Goal: Obtain resource: Download file/media

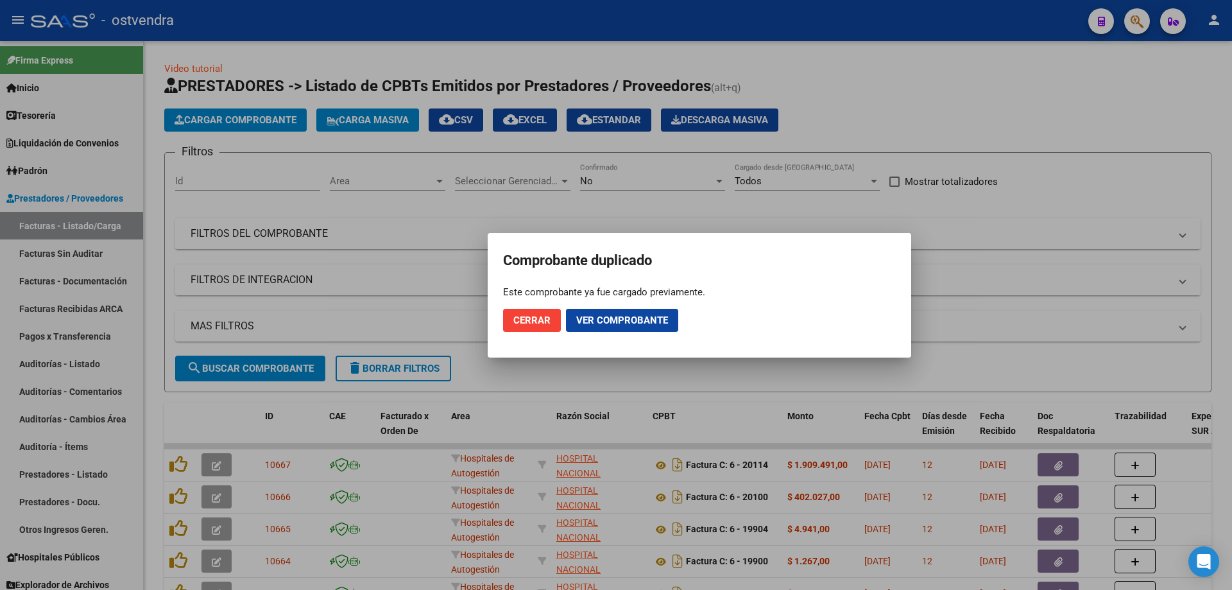
click at [527, 327] on button "Cerrar" at bounding box center [532, 320] width 58 height 23
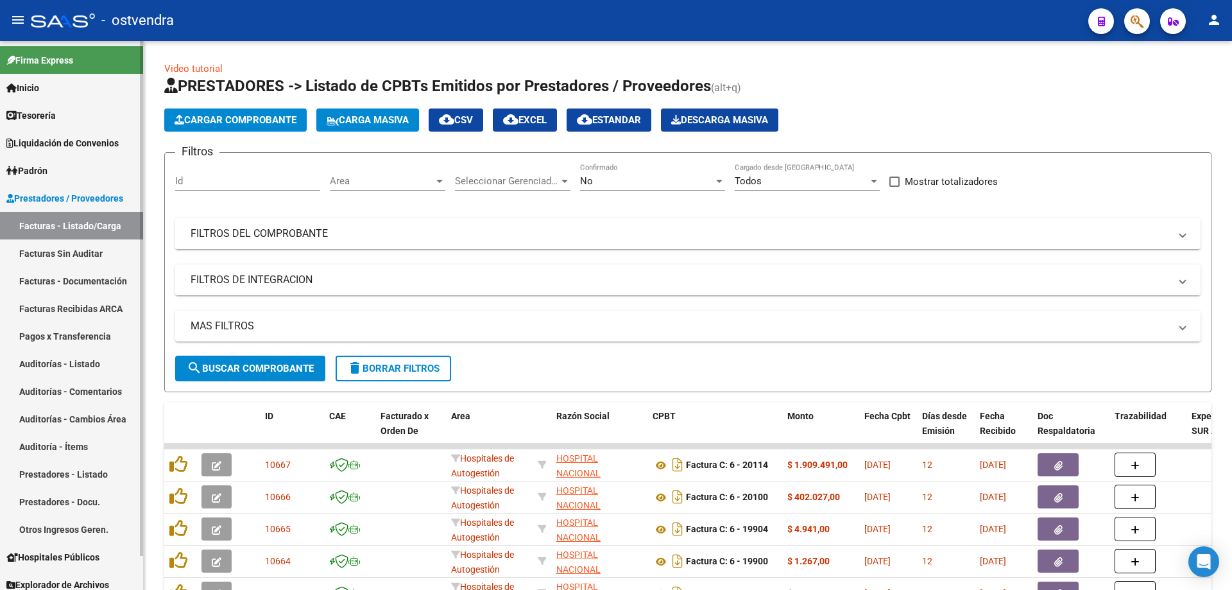
click at [51, 114] on span "Tesorería" at bounding box center [30, 115] width 49 height 14
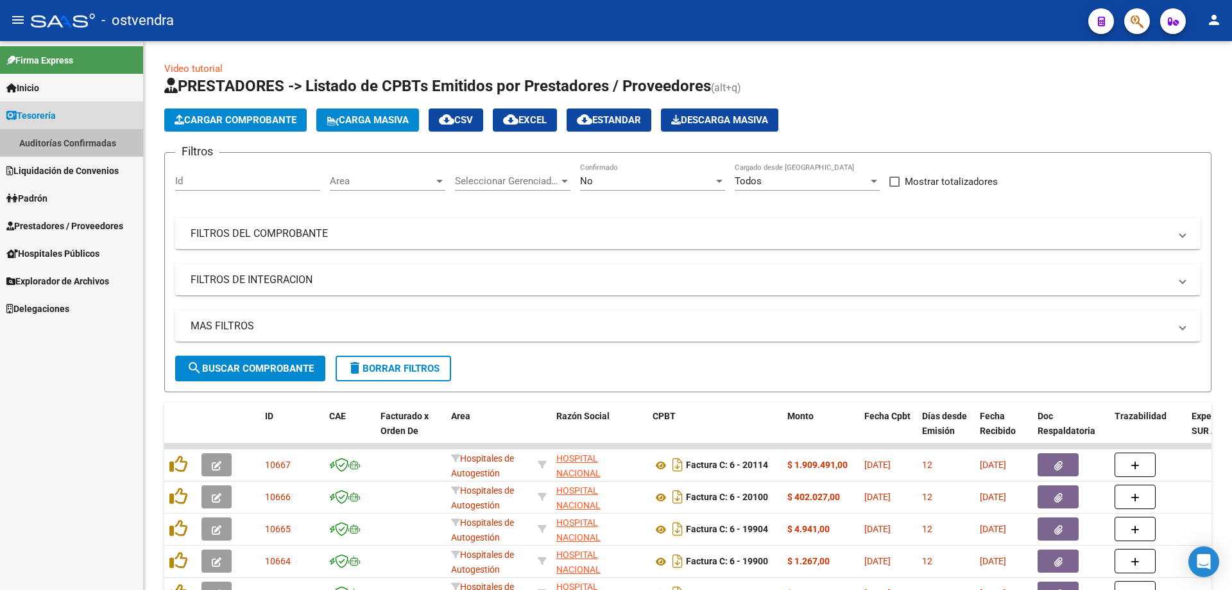
click at [63, 130] on link "Auditorías Confirmadas" at bounding box center [71, 143] width 143 height 28
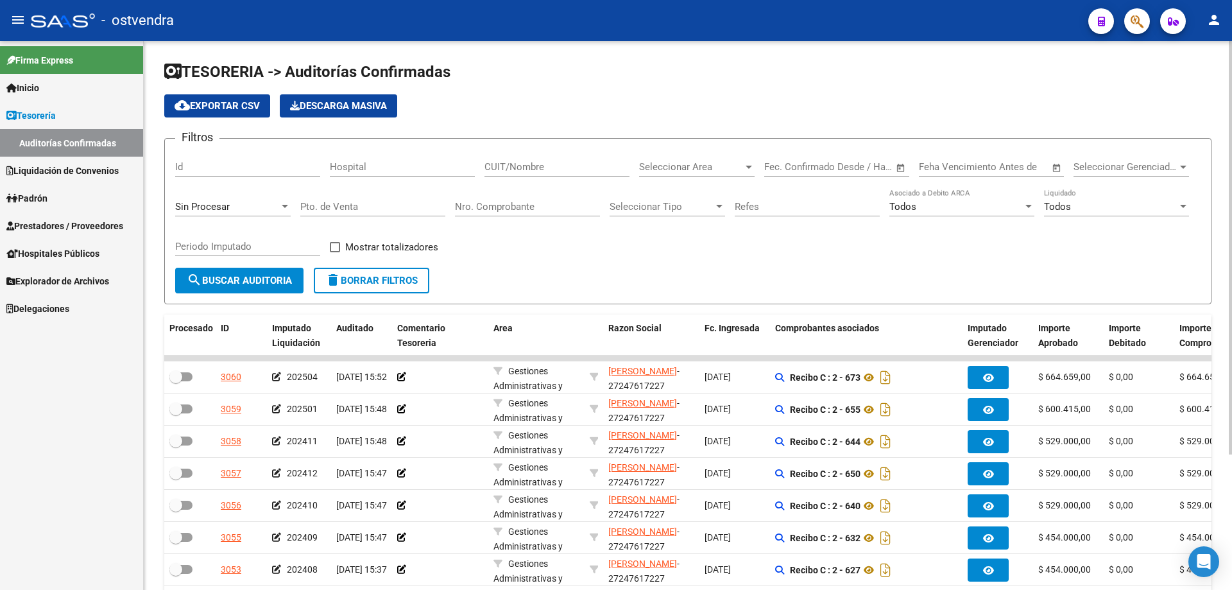
click at [506, 202] on input "Nro. Comprobante" at bounding box center [527, 207] width 145 height 12
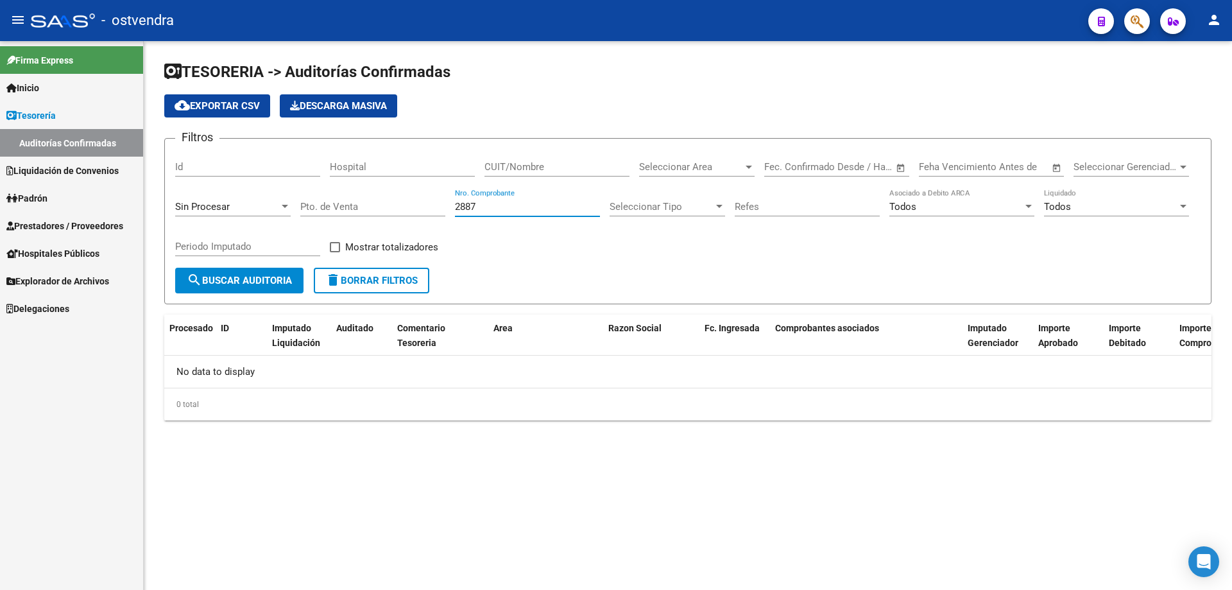
type input "2887"
click at [24, 226] on span "Prestadores / Proveedores" at bounding box center [64, 226] width 117 height 14
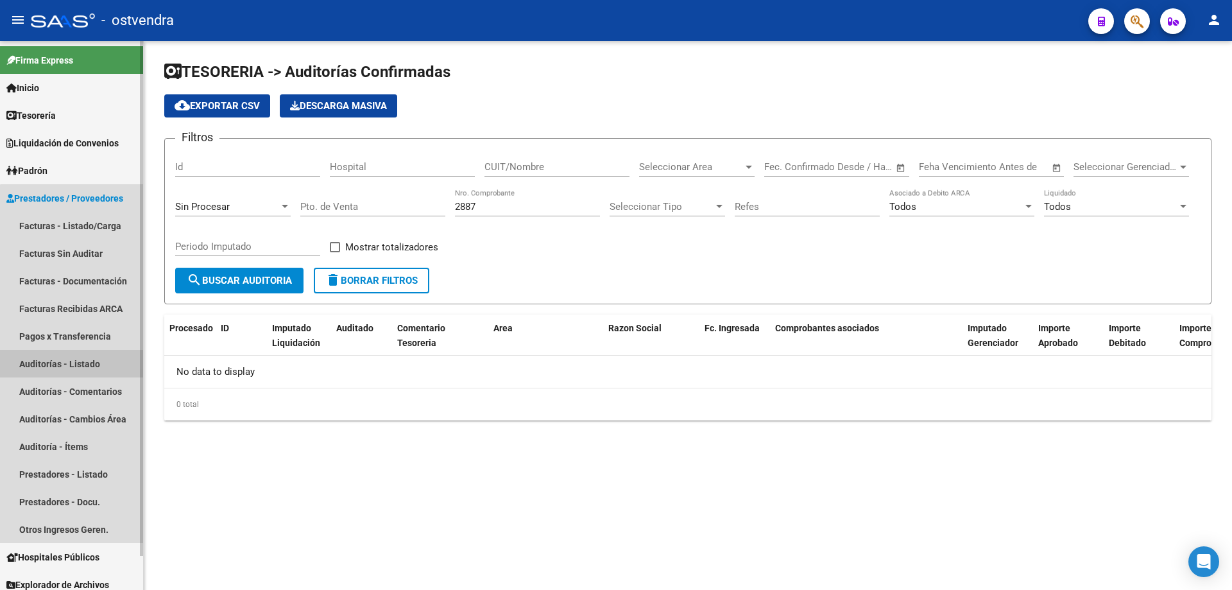
click at [82, 367] on link "Auditorías - Listado" at bounding box center [71, 364] width 143 height 28
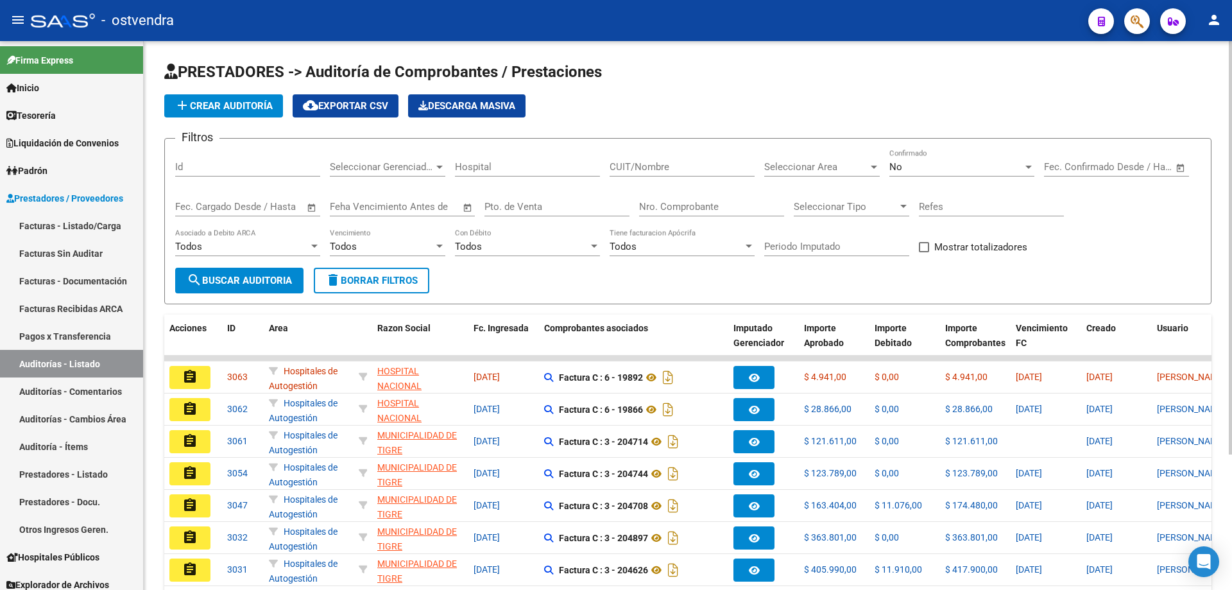
click at [688, 205] on input "Nro. Comprobante" at bounding box center [711, 207] width 145 height 12
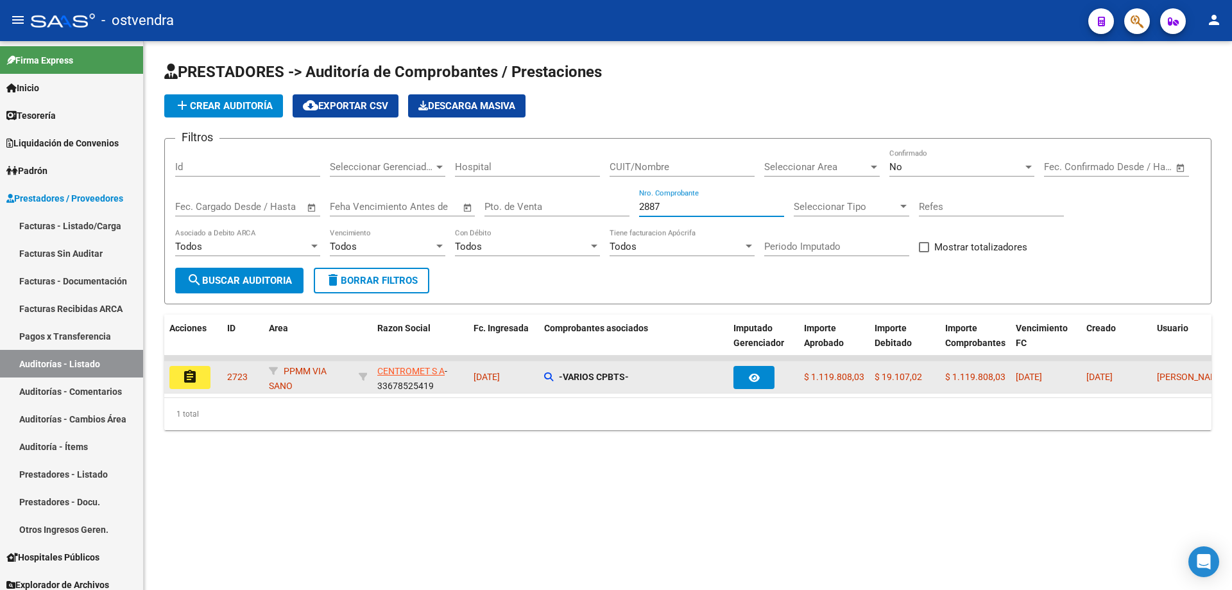
type input "2887"
click at [193, 375] on mat-icon "assignment" at bounding box center [189, 376] width 15 height 15
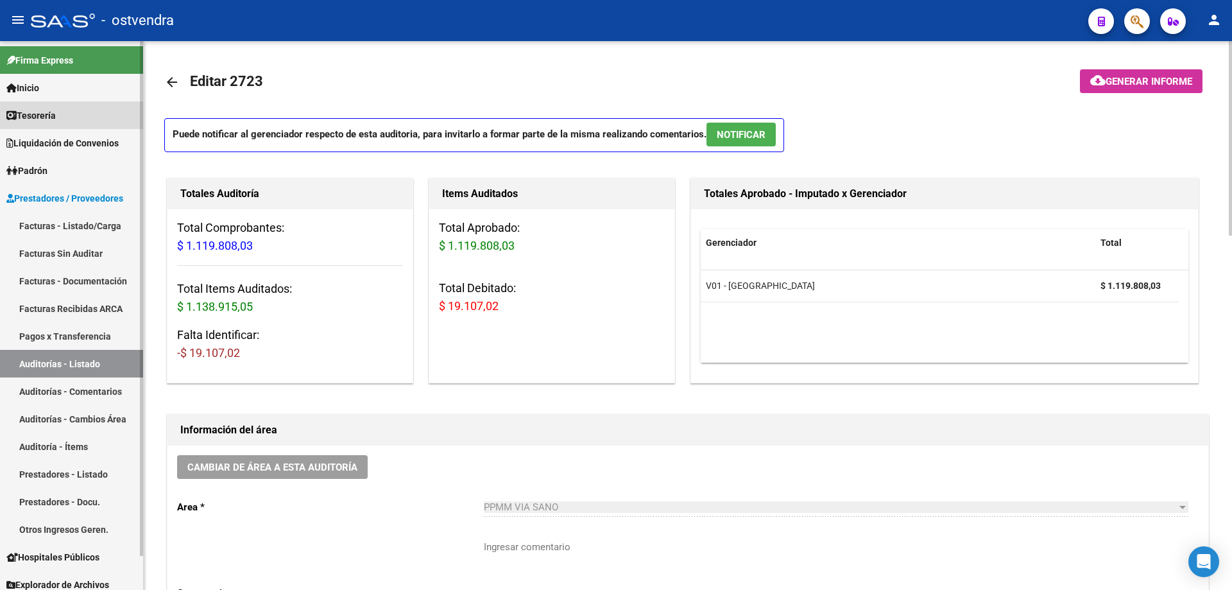
click at [37, 120] on span "Tesorería" at bounding box center [30, 115] width 49 height 14
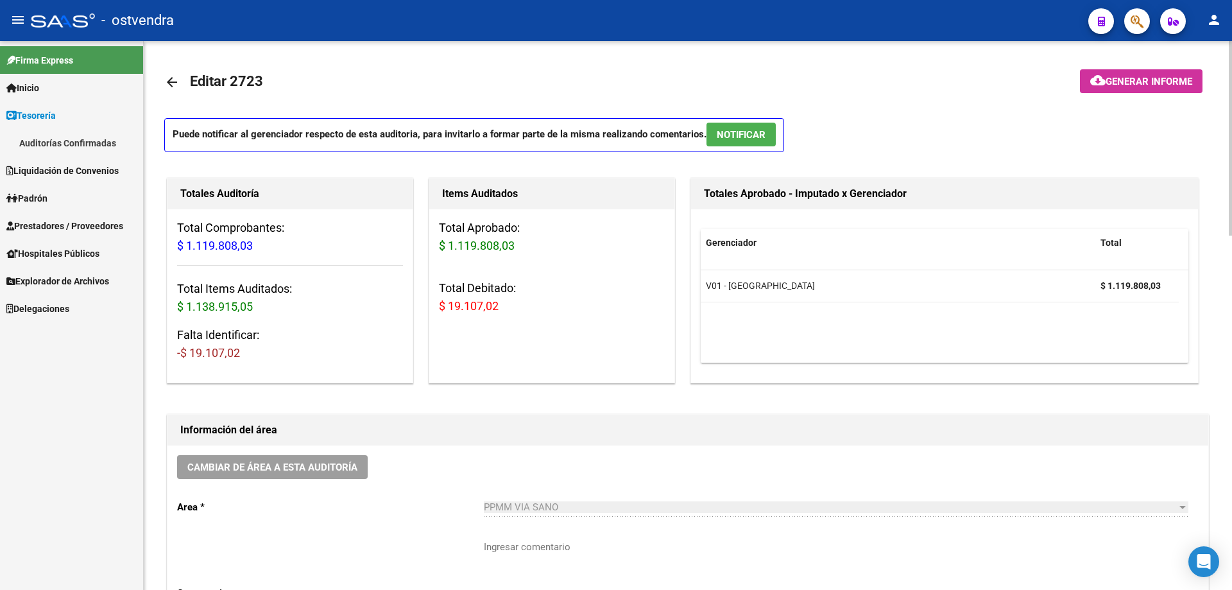
click at [71, 142] on link "Auditorías Confirmadas" at bounding box center [71, 143] width 143 height 28
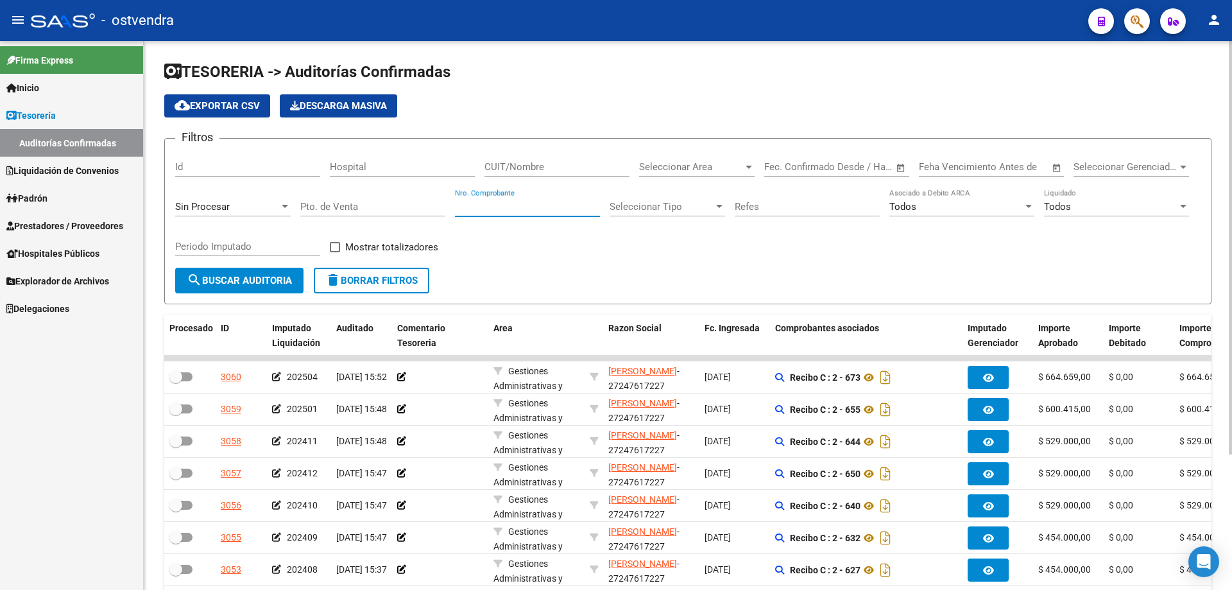
click at [529, 204] on input "Nro. Comprobante" at bounding box center [527, 207] width 145 height 12
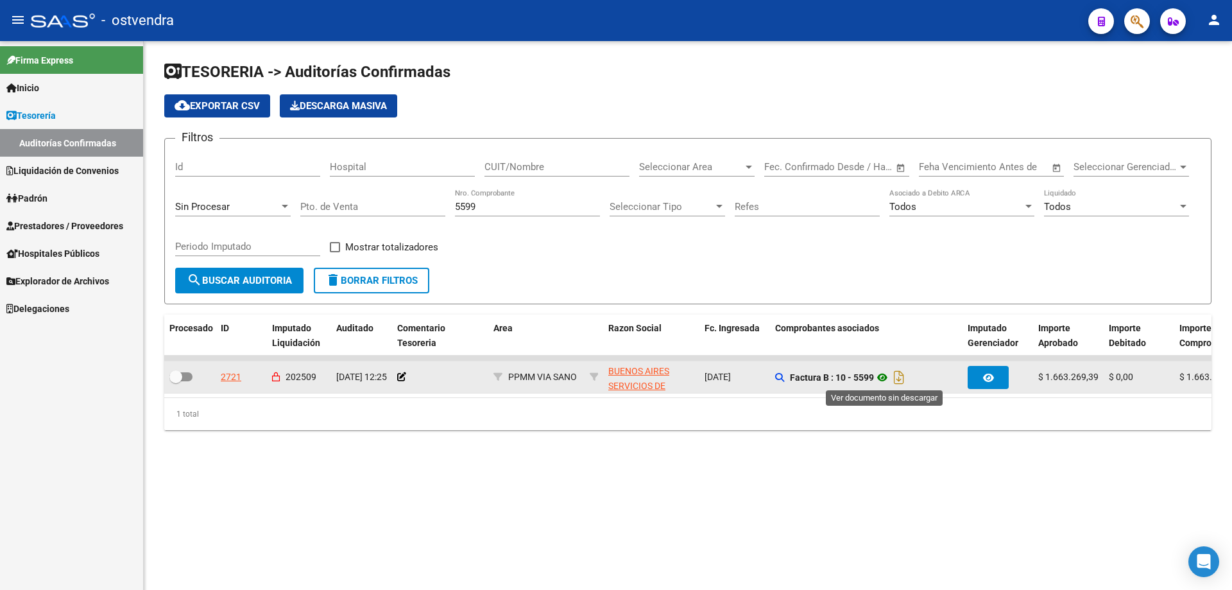
click at [884, 380] on icon at bounding box center [882, 377] width 17 height 15
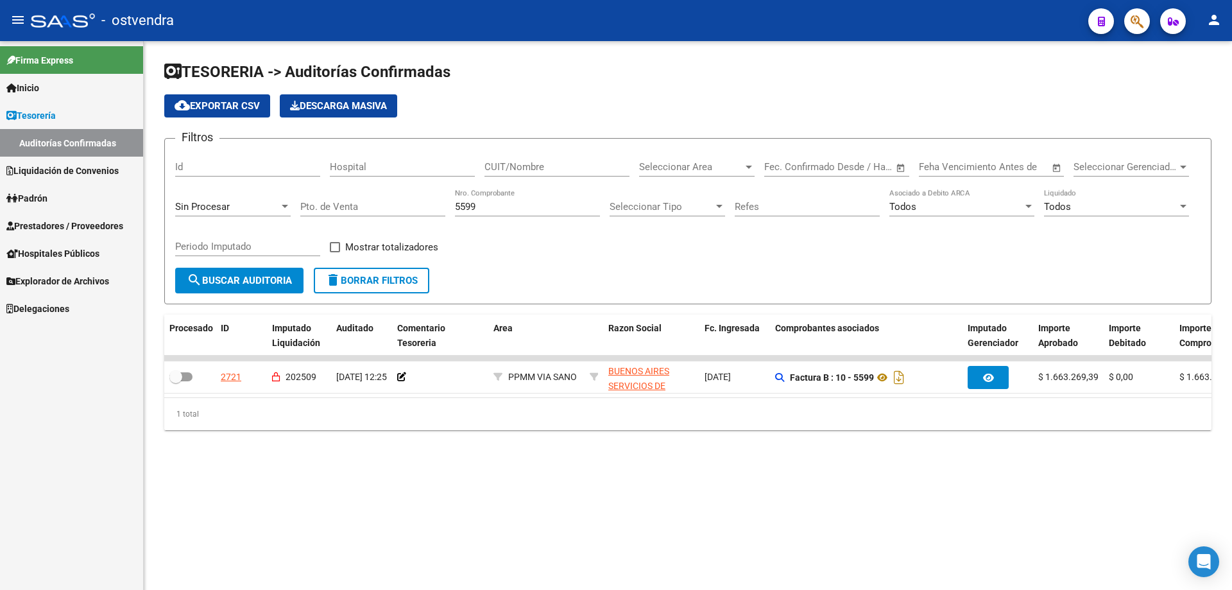
click at [516, 212] on input "5599" at bounding box center [527, 207] width 145 height 12
type input "5"
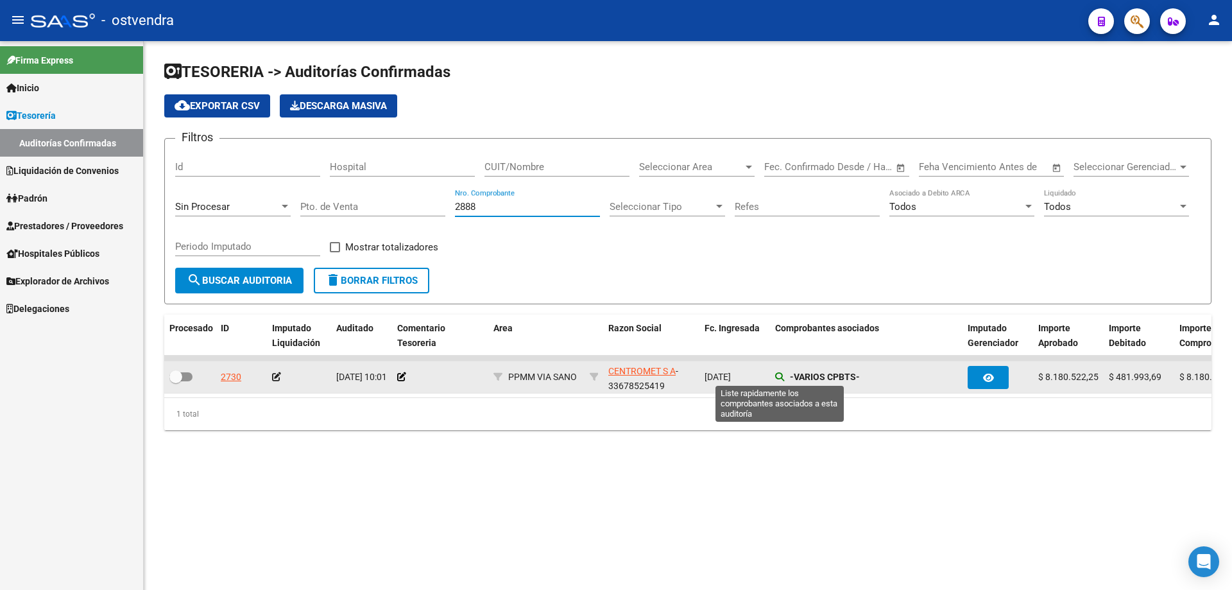
click at [778, 374] on icon at bounding box center [779, 376] width 9 height 9
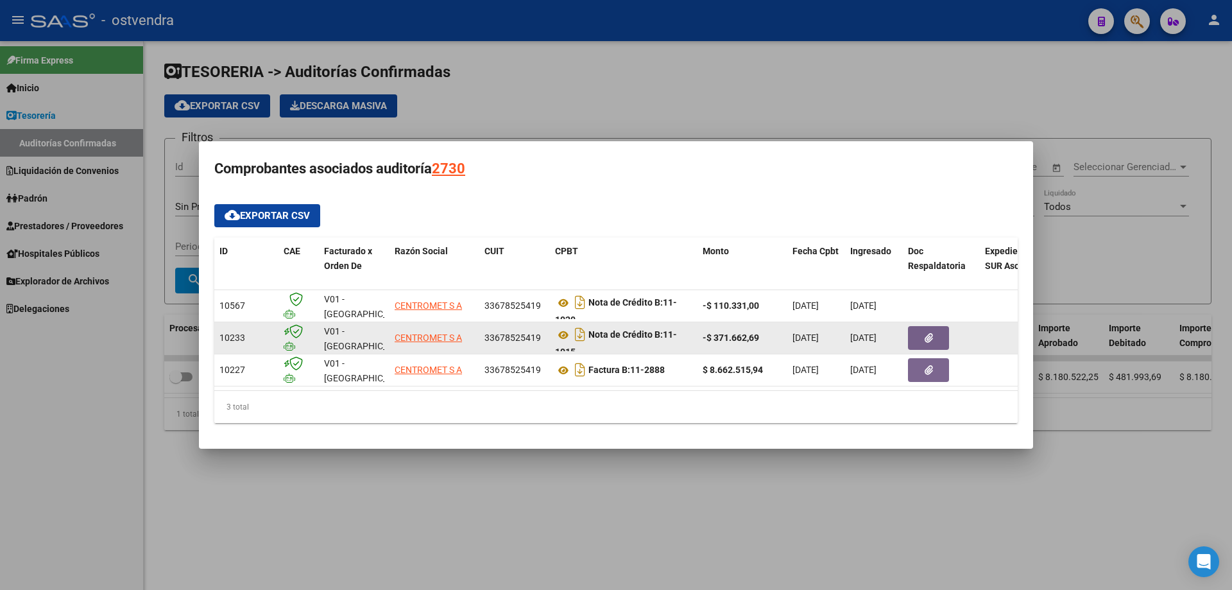
scroll to position [1, 0]
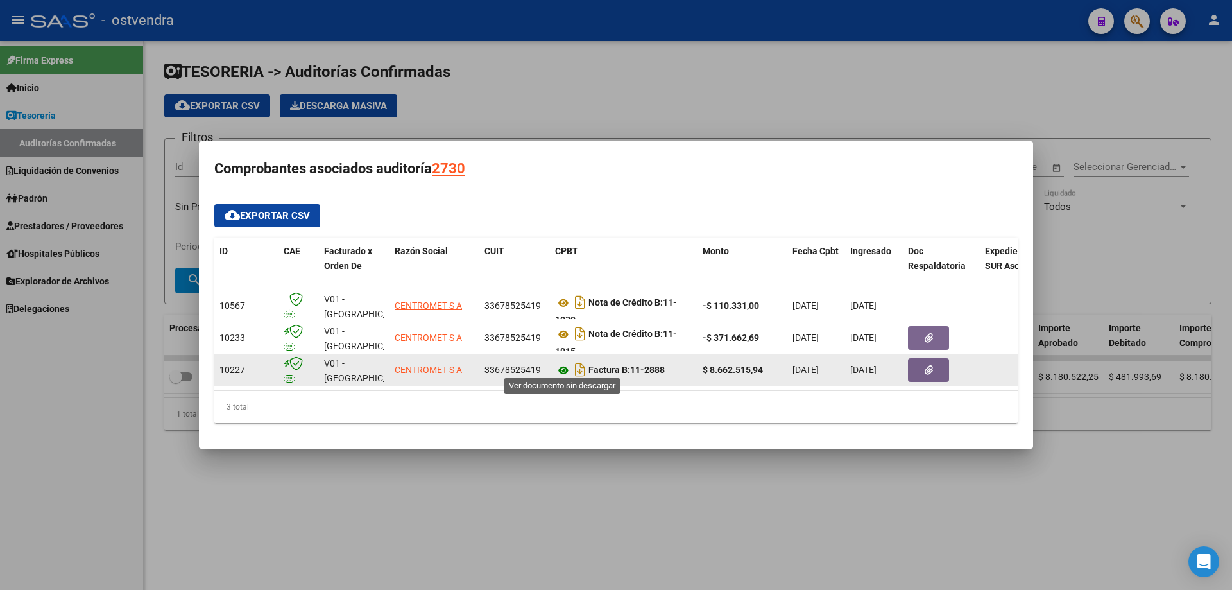
click at [555, 366] on icon at bounding box center [563, 369] width 17 height 15
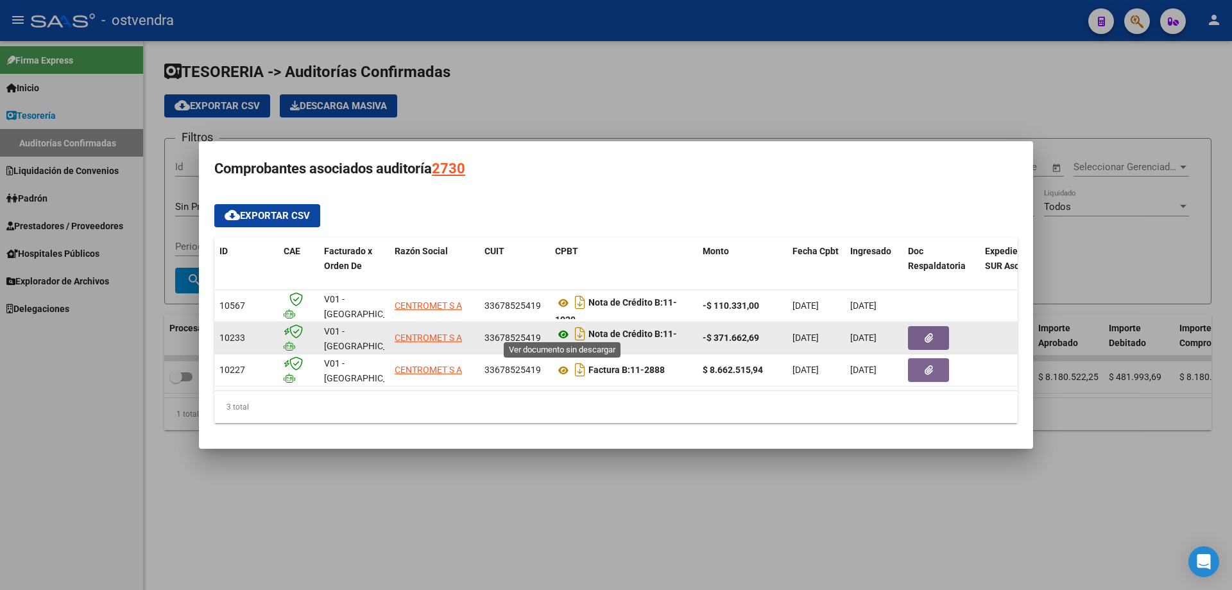
click at [565, 328] on icon at bounding box center [563, 334] width 17 height 15
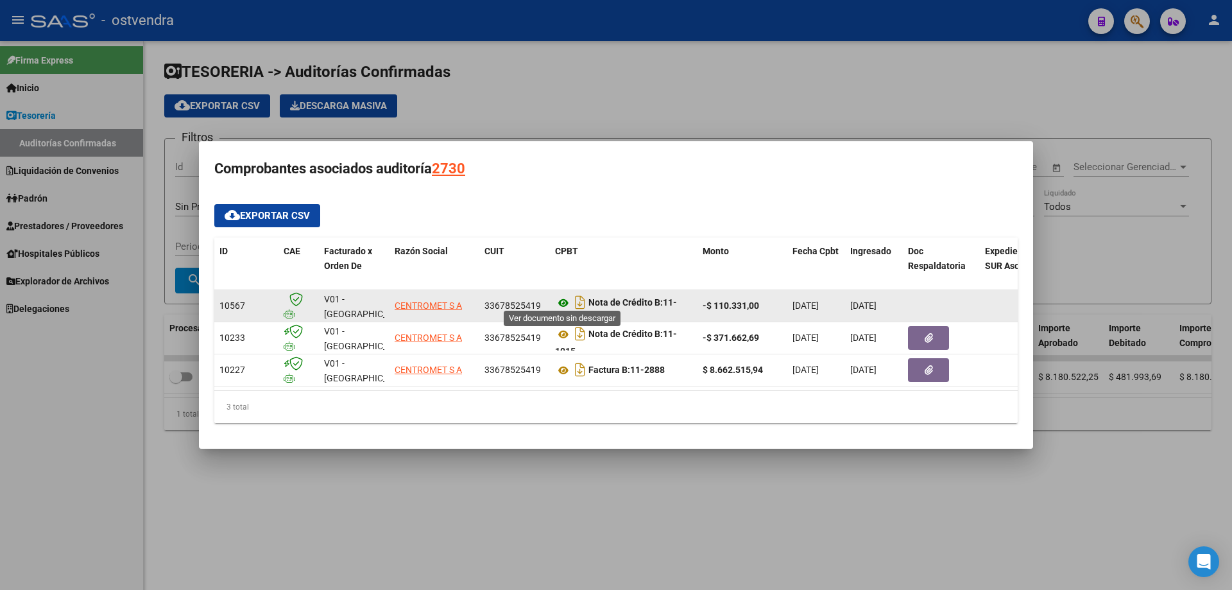
click at [563, 295] on icon at bounding box center [563, 302] width 17 height 15
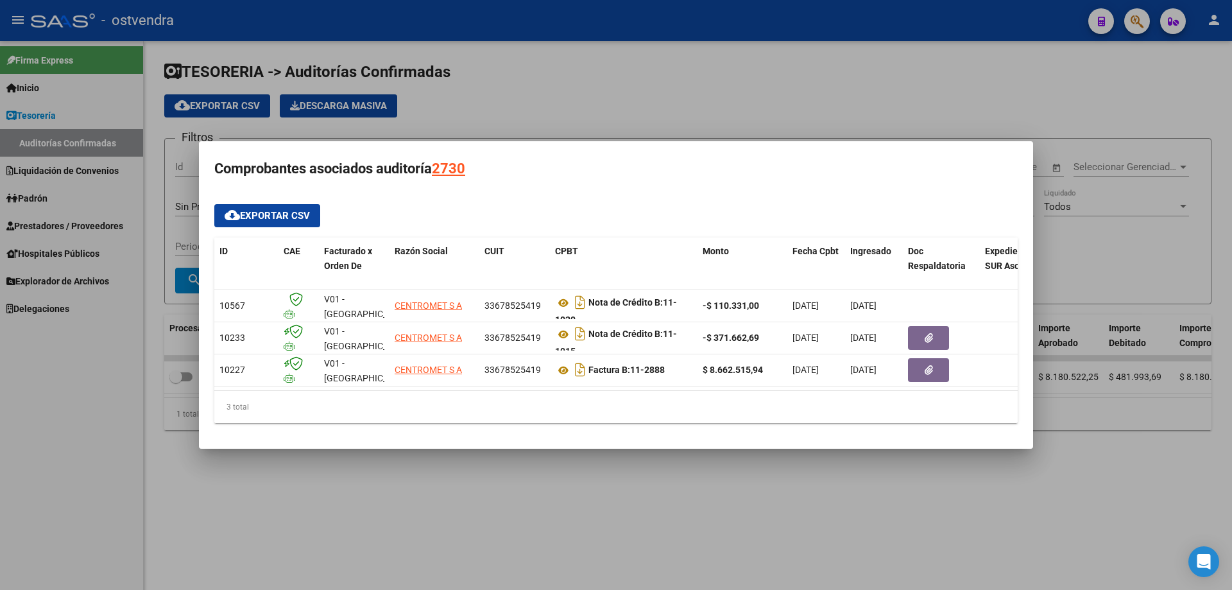
drag, startPoint x: 641, startPoint y: 103, endPoint x: 639, endPoint y: 112, distance: 9.3
click at [641, 104] on div at bounding box center [616, 295] width 1232 height 590
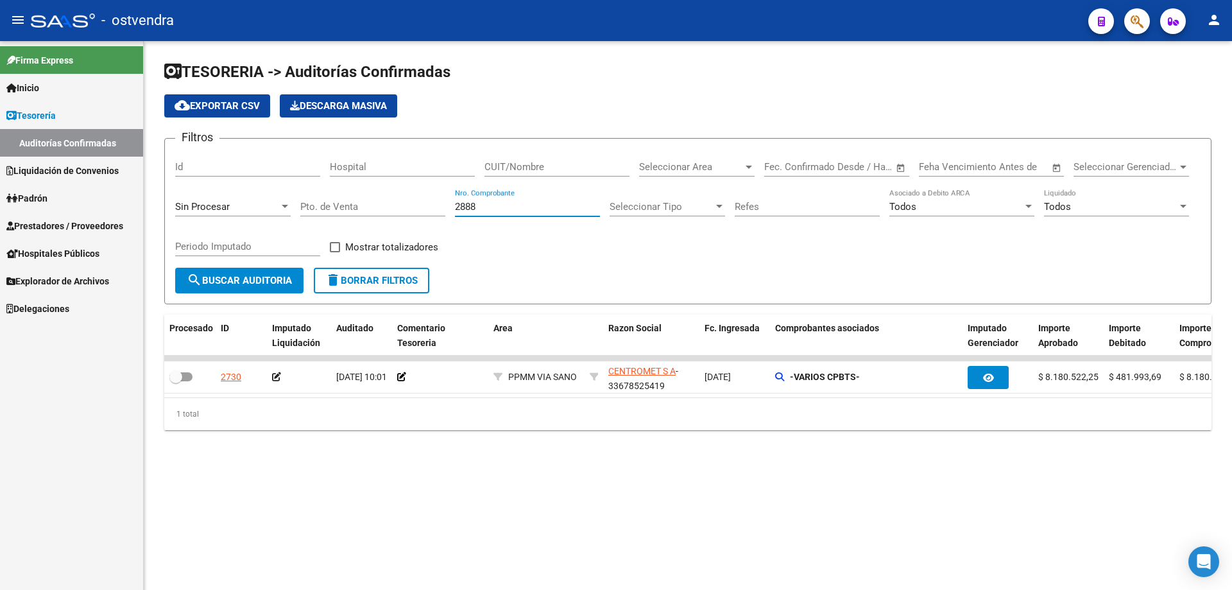
click at [479, 206] on input "2888" at bounding box center [527, 207] width 145 height 12
type input "2"
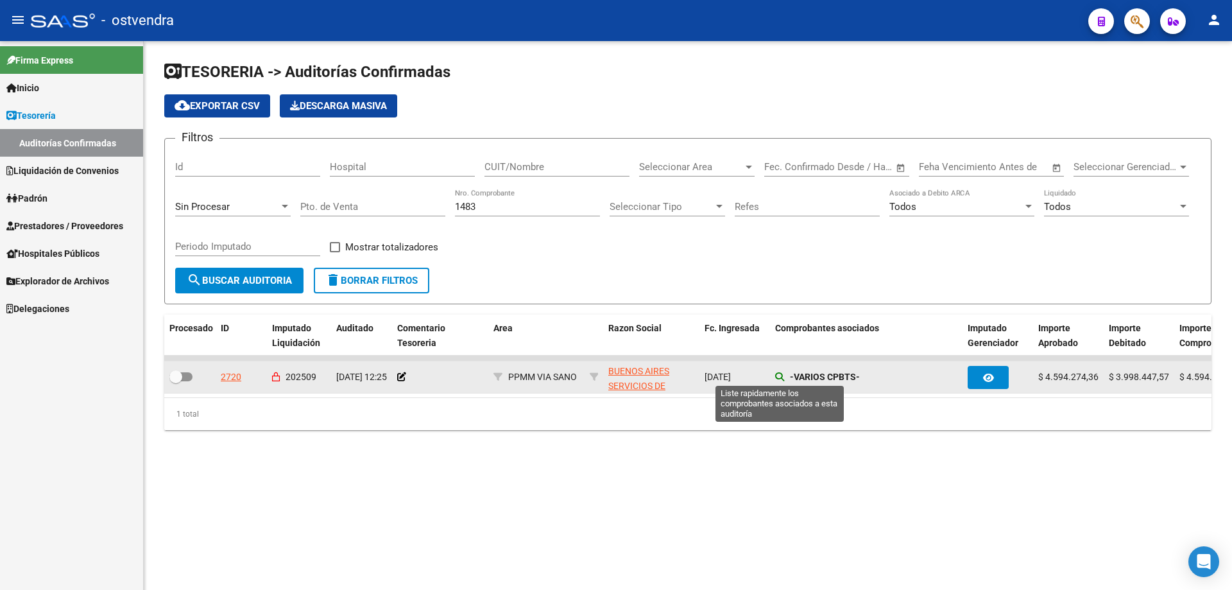
click at [777, 373] on icon at bounding box center [779, 376] width 9 height 9
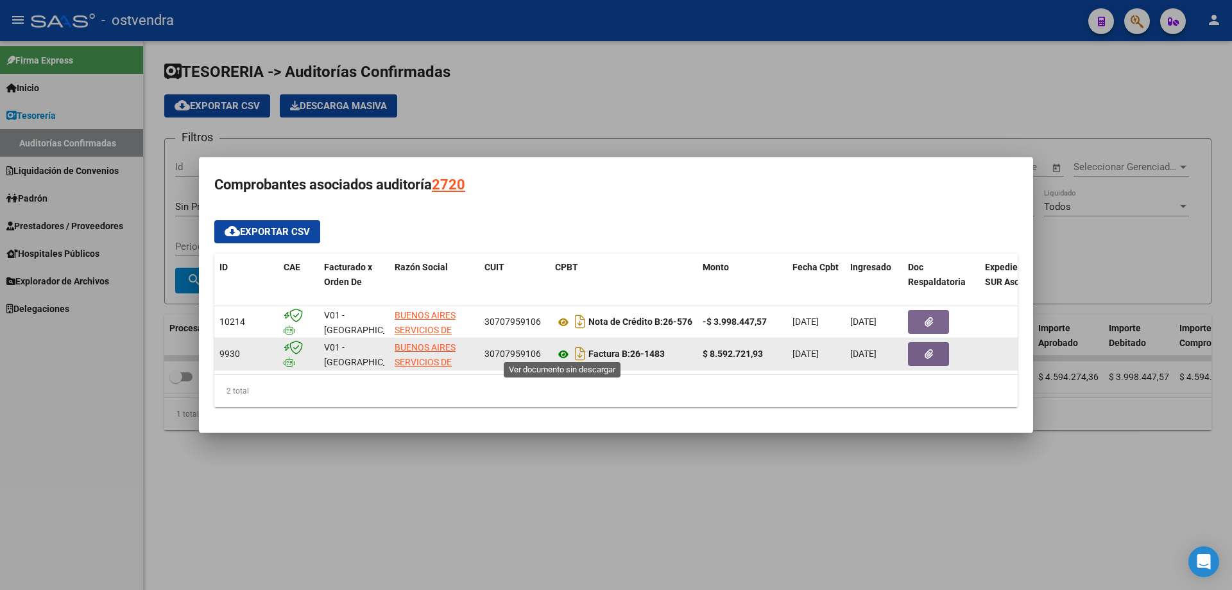
click at [556, 353] on icon at bounding box center [563, 353] width 17 height 15
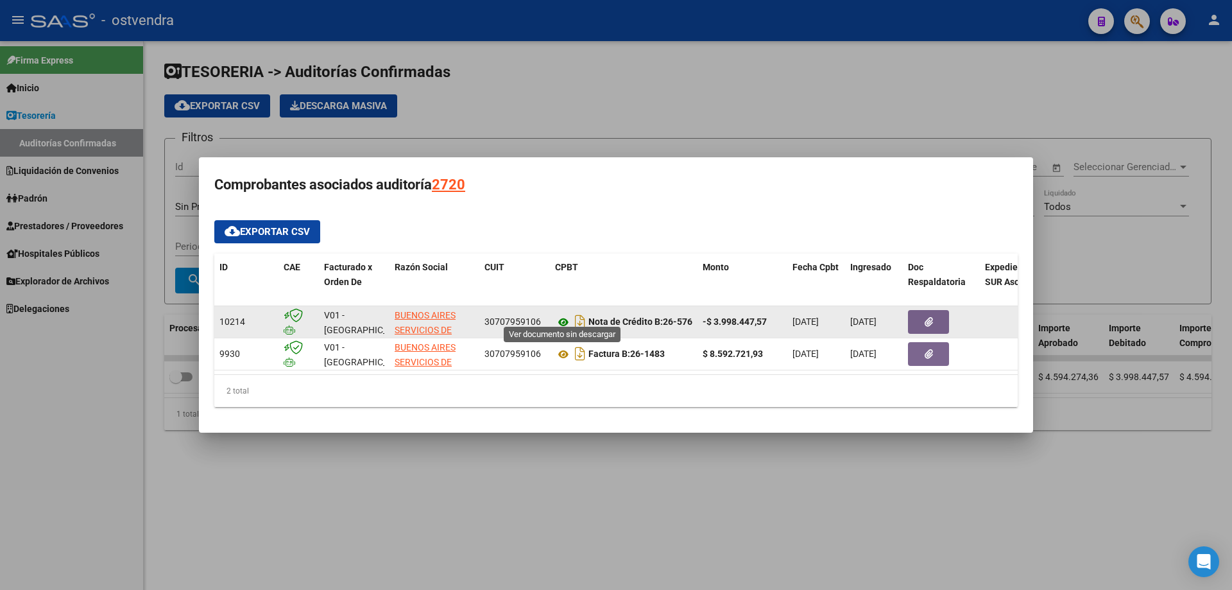
click at [561, 314] on icon at bounding box center [563, 321] width 17 height 15
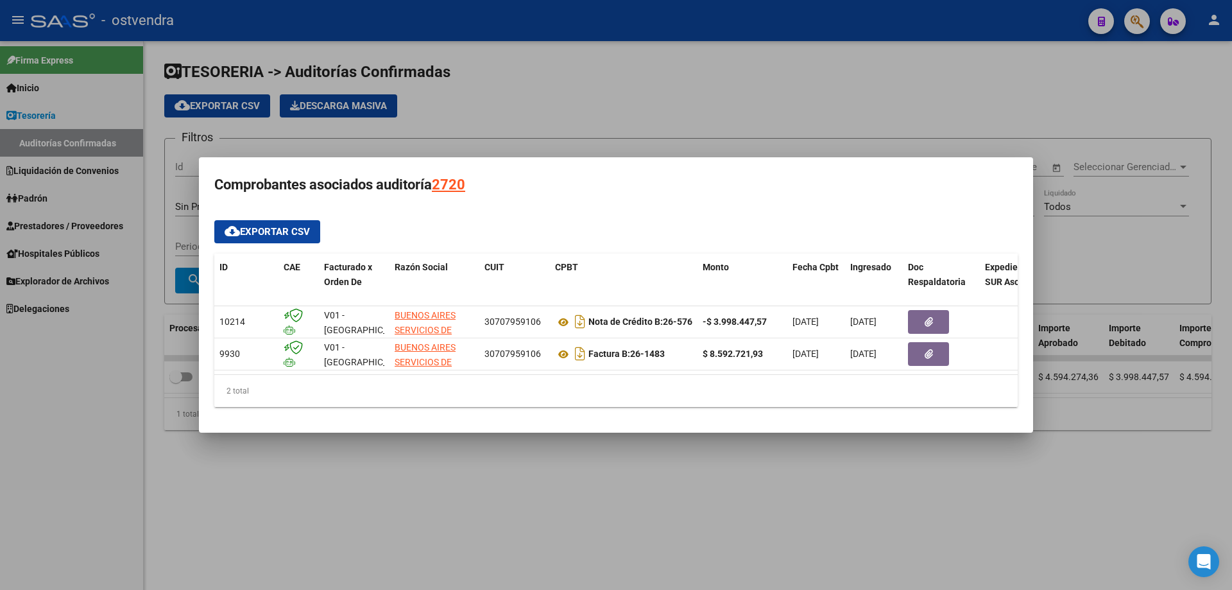
click at [591, 111] on div at bounding box center [616, 295] width 1232 height 590
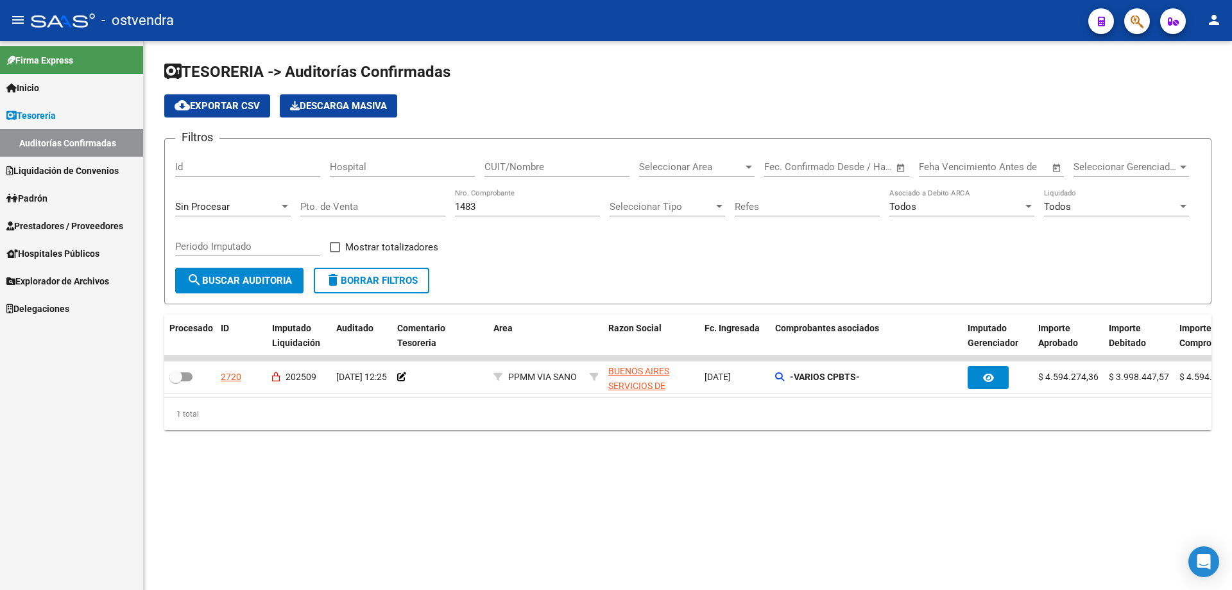
click at [543, 198] on div "1483 Nro. Comprobante" at bounding box center [527, 203] width 145 height 28
click at [540, 207] on input "1483" at bounding box center [527, 207] width 145 height 12
type input "1"
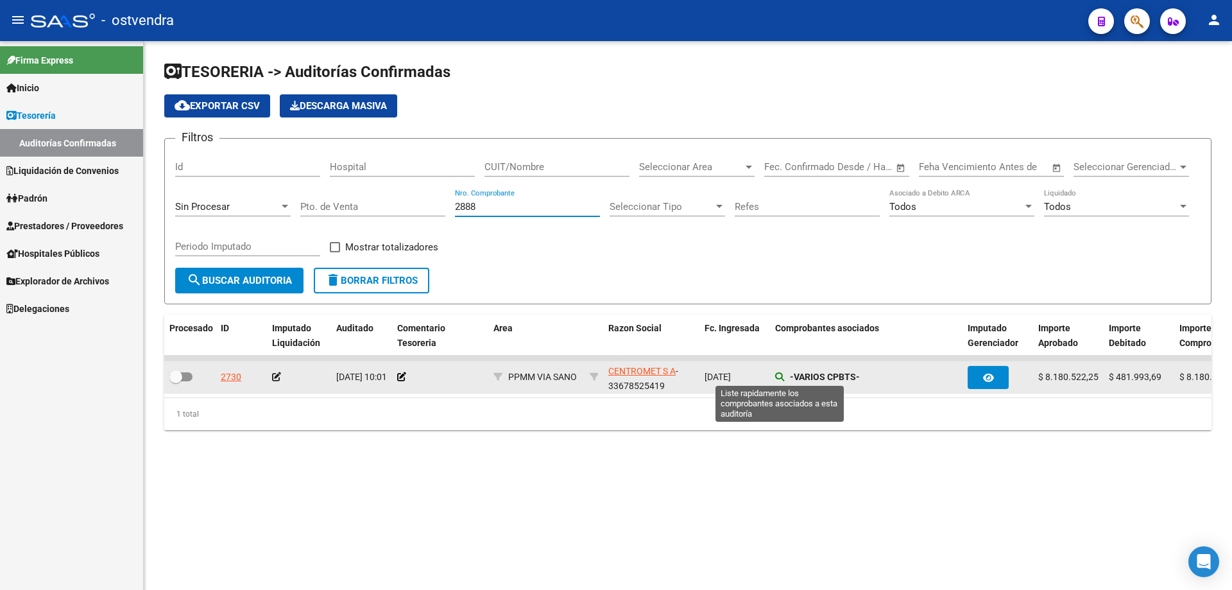
type input "2888"
click at [782, 377] on icon at bounding box center [779, 376] width 9 height 9
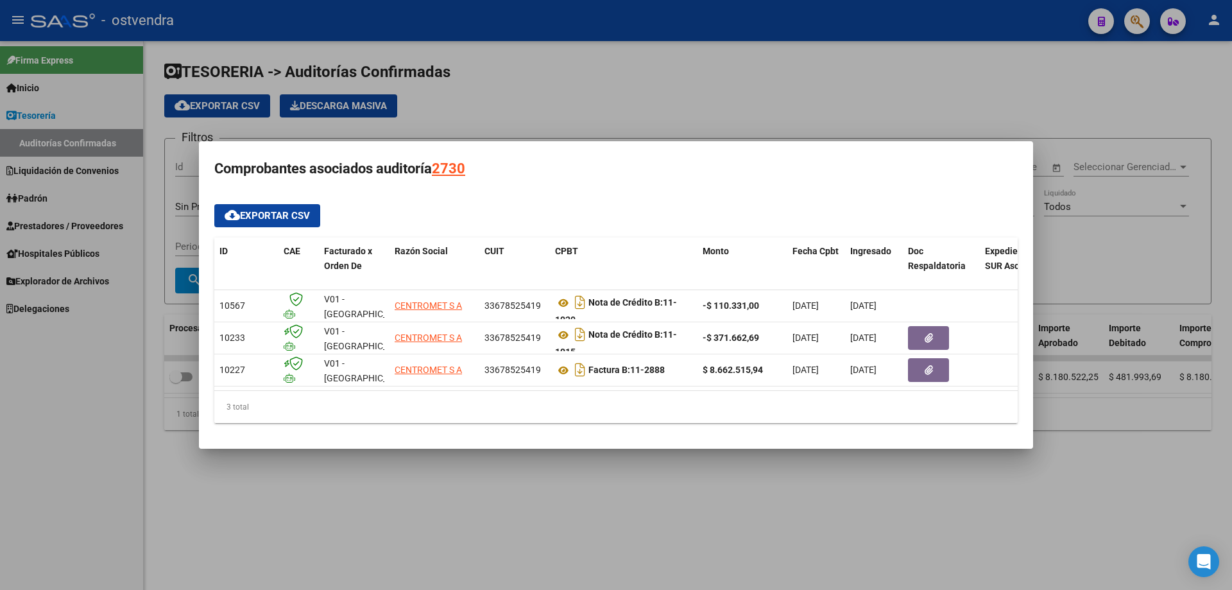
drag, startPoint x: 661, startPoint y: 62, endPoint x: 650, endPoint y: 75, distance: 17.3
click at [660, 62] on div at bounding box center [616, 295] width 1232 height 590
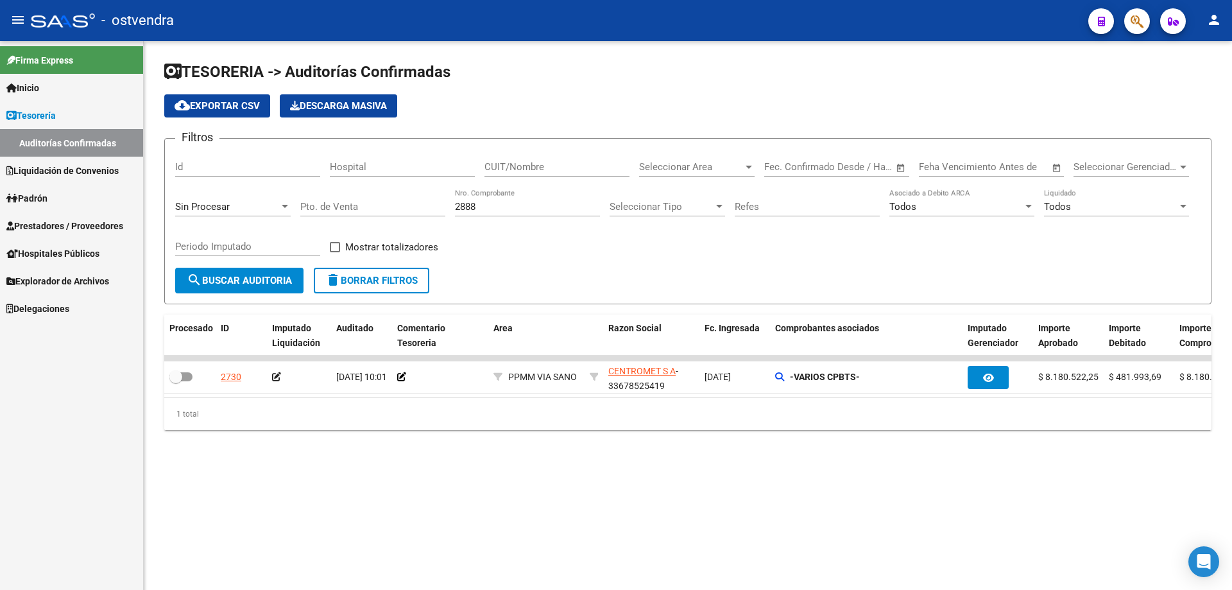
drag, startPoint x: 493, startPoint y: 210, endPoint x: 380, endPoint y: 211, distance: 113.5
click at [380, 211] on div "Filtros Id Hospital CUIT/Nombre Seleccionar Area Seleccionar Area Fecha inicio …" at bounding box center [687, 208] width 1025 height 119
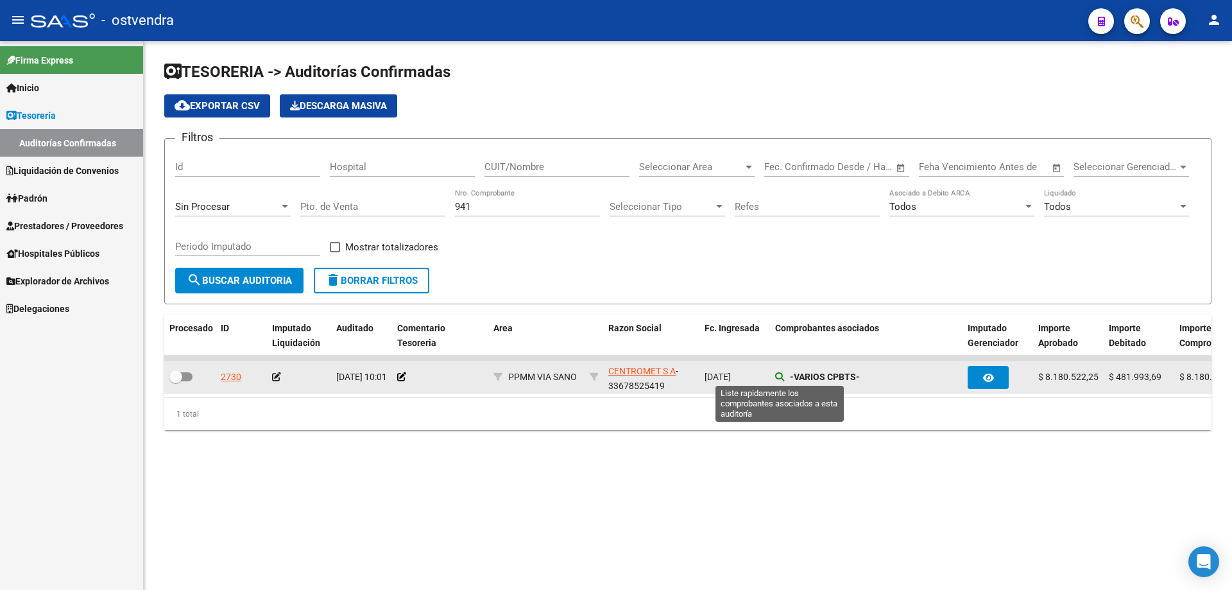
click at [776, 373] on icon at bounding box center [779, 376] width 9 height 9
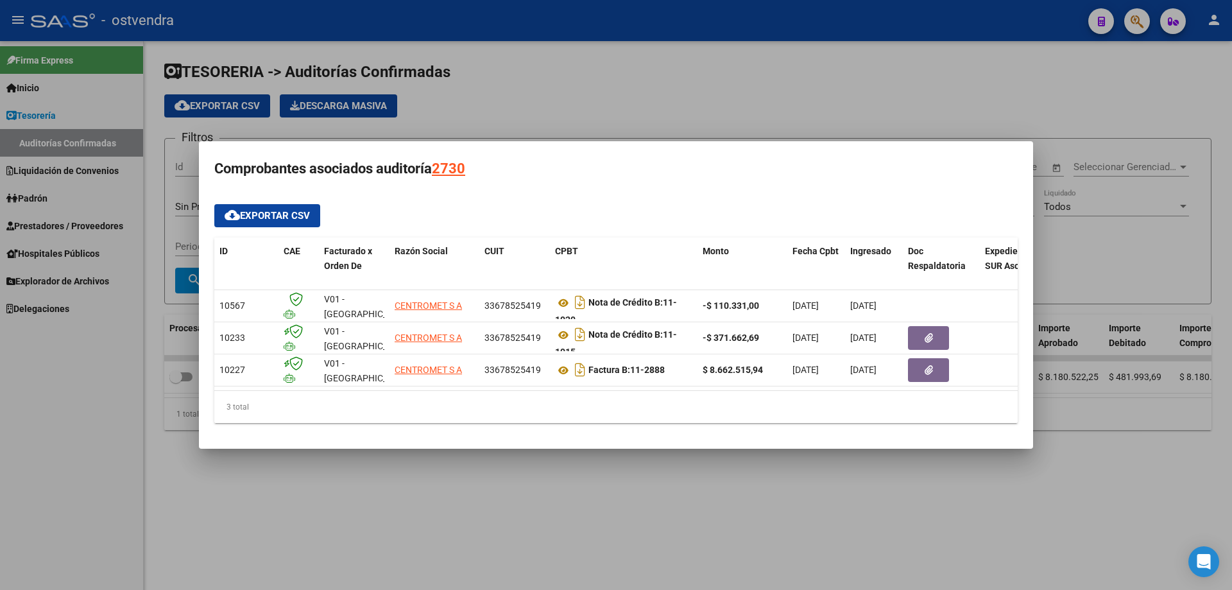
click at [640, 531] on div at bounding box center [616, 295] width 1232 height 590
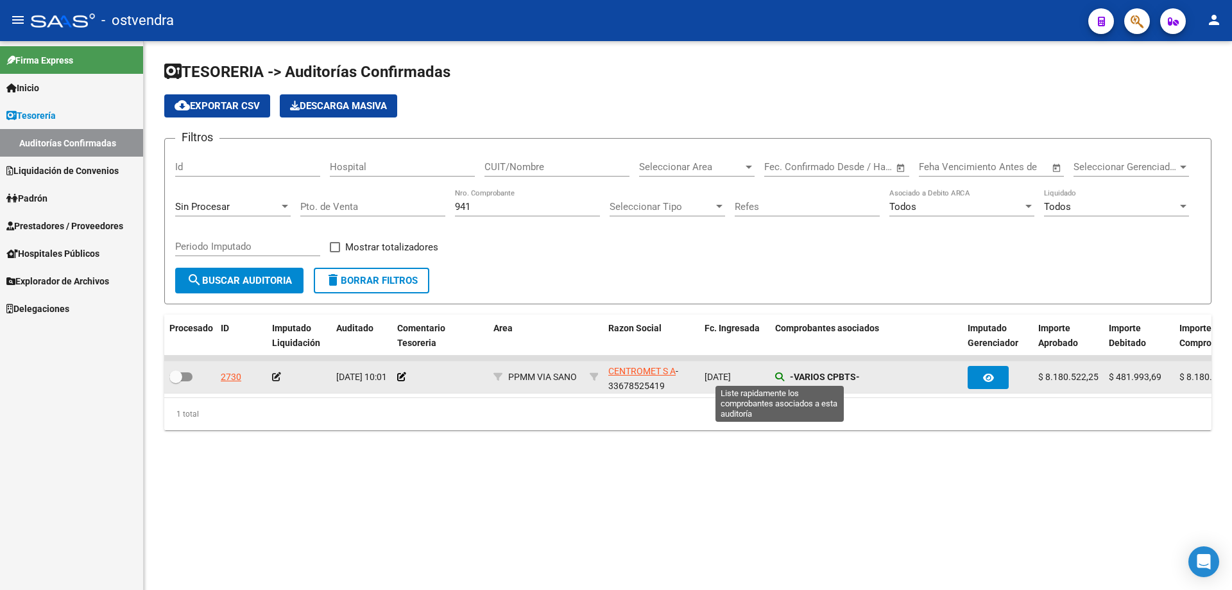
click at [776, 372] on icon at bounding box center [779, 376] width 9 height 9
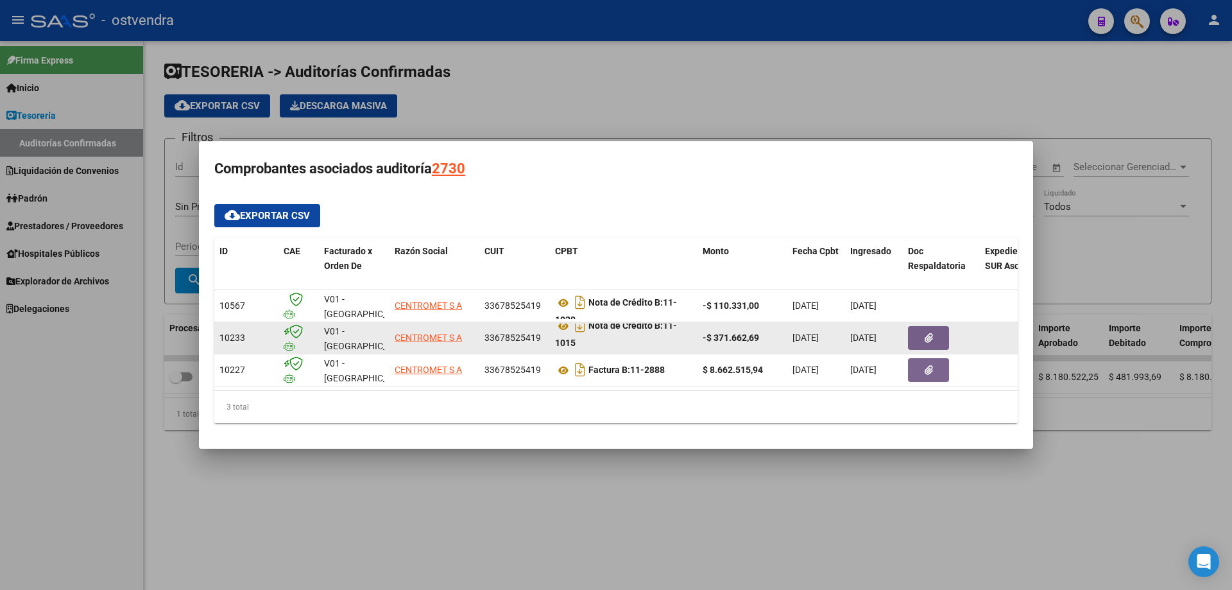
scroll to position [0, 0]
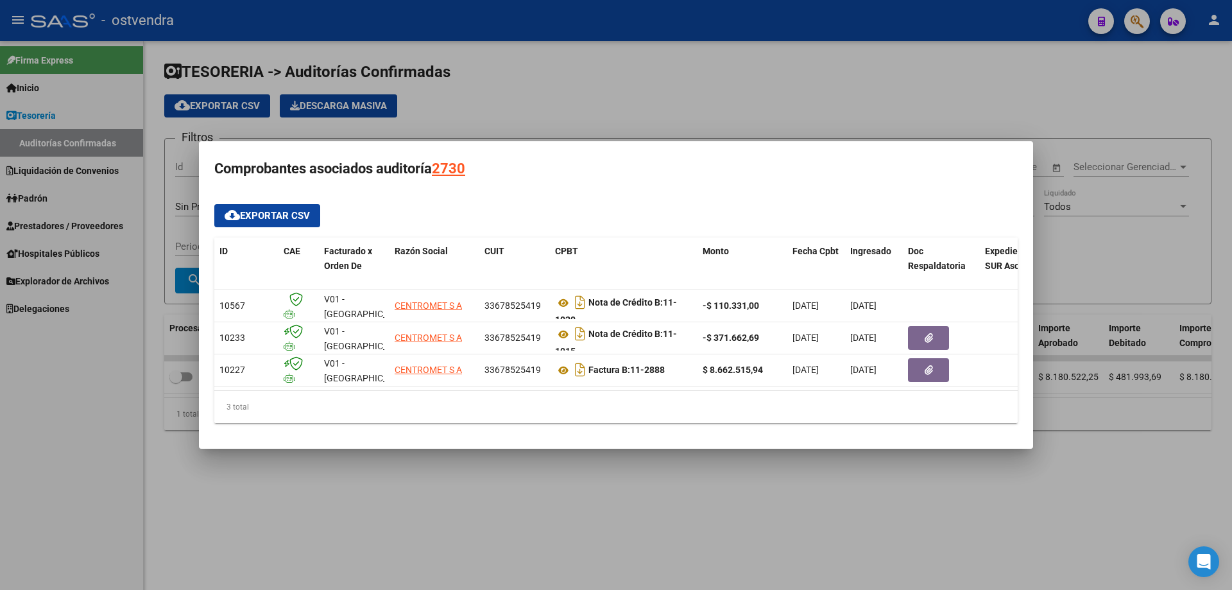
click at [656, 477] on div at bounding box center [616, 295] width 1232 height 590
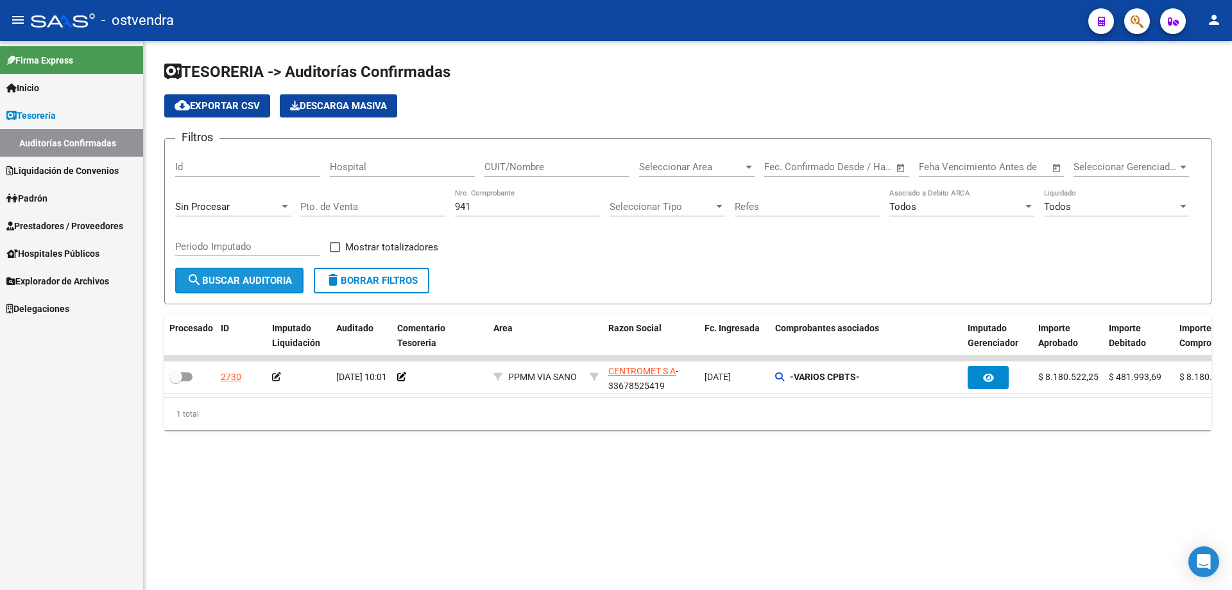
click at [204, 288] on button "search Buscar Auditoria" at bounding box center [239, 281] width 128 height 26
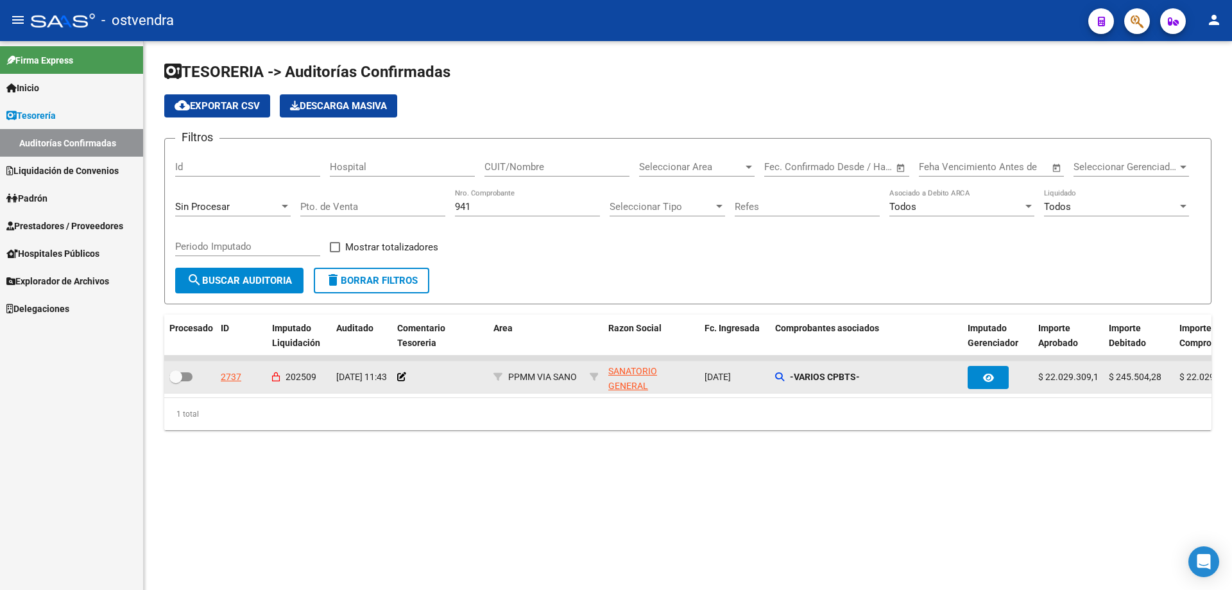
click at [785, 373] on div "-VARIOS CPBTS-" at bounding box center [866, 377] width 182 height 15
click at [779, 377] on icon at bounding box center [779, 376] width 9 height 9
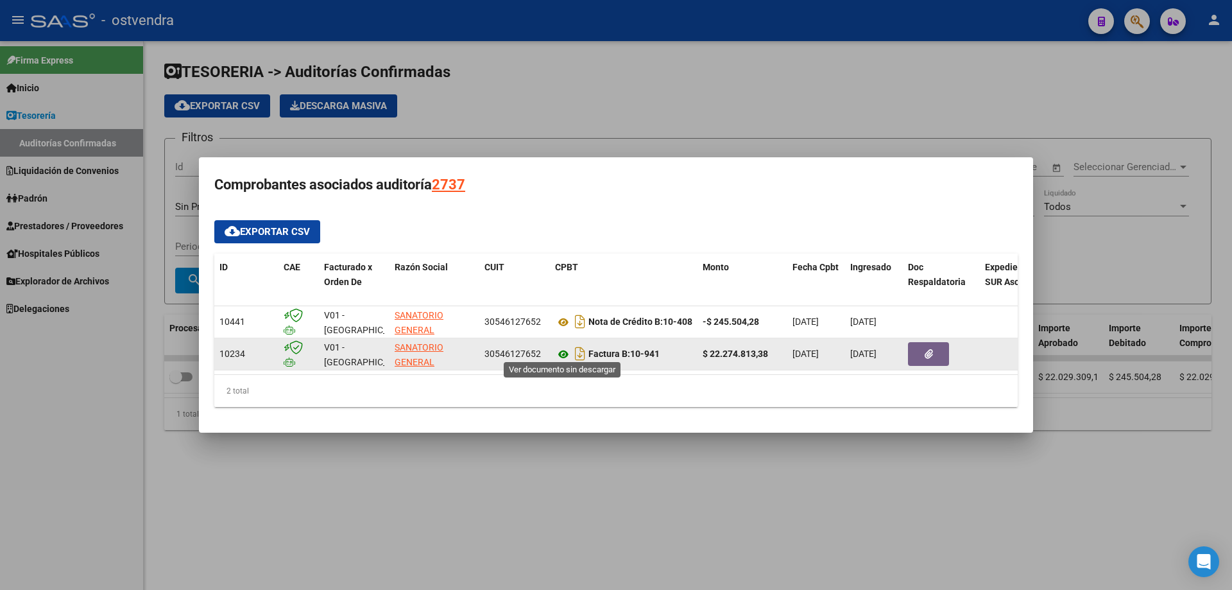
click at [560, 350] on icon at bounding box center [563, 353] width 17 height 15
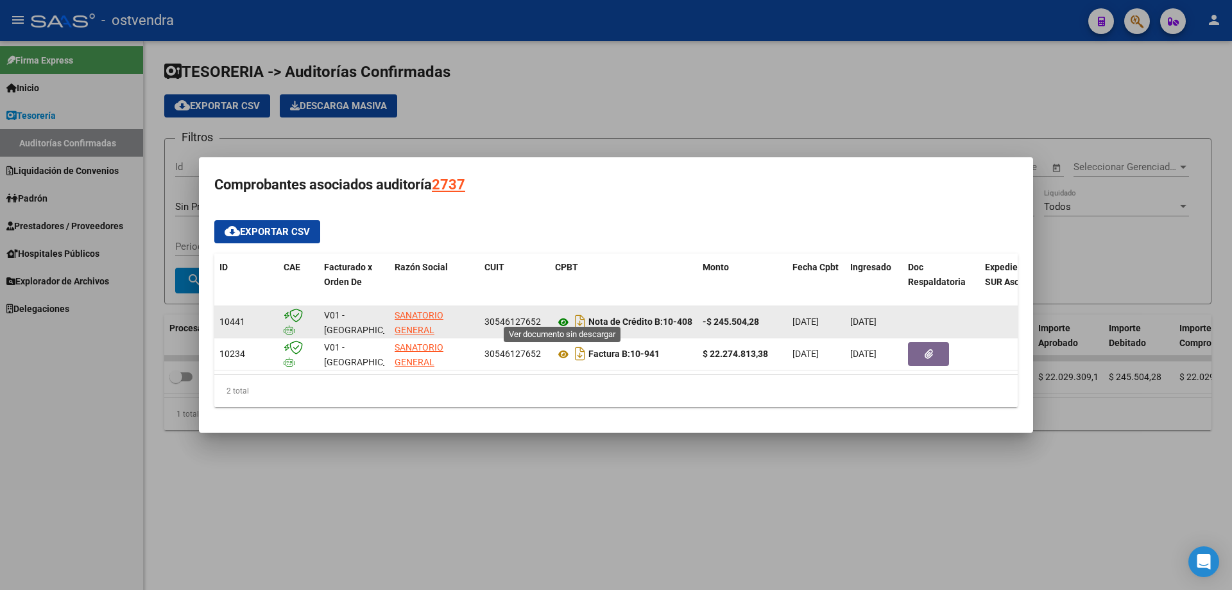
click at [564, 314] on icon at bounding box center [563, 321] width 17 height 15
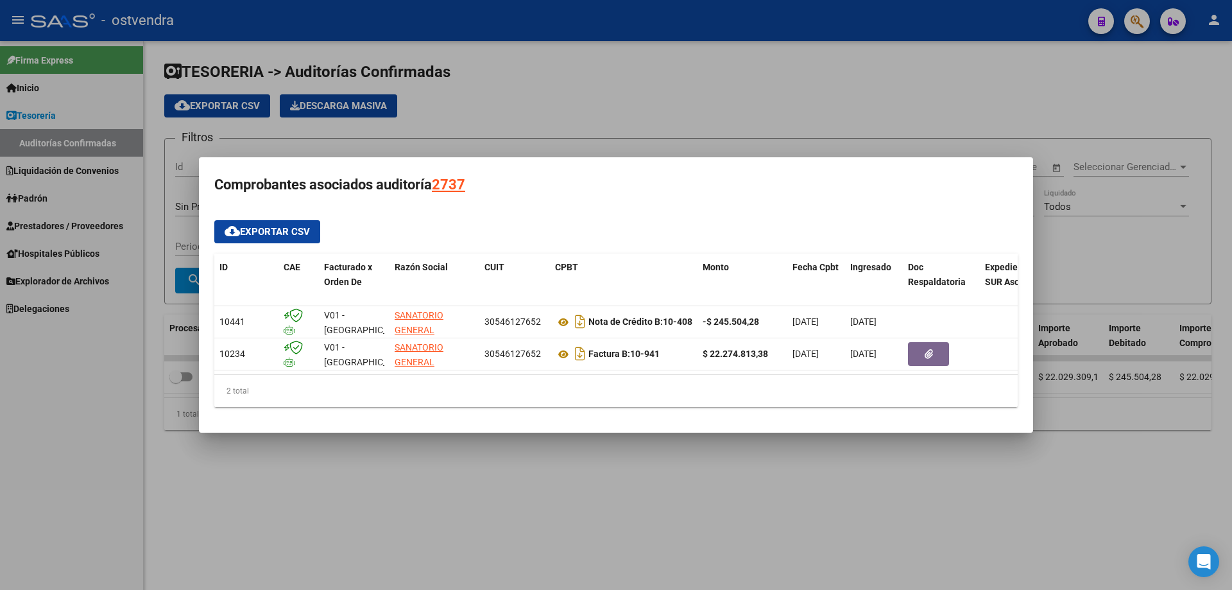
drag, startPoint x: 476, startPoint y: 89, endPoint x: 486, endPoint y: 108, distance: 21.5
click at [477, 89] on div at bounding box center [616, 295] width 1232 height 590
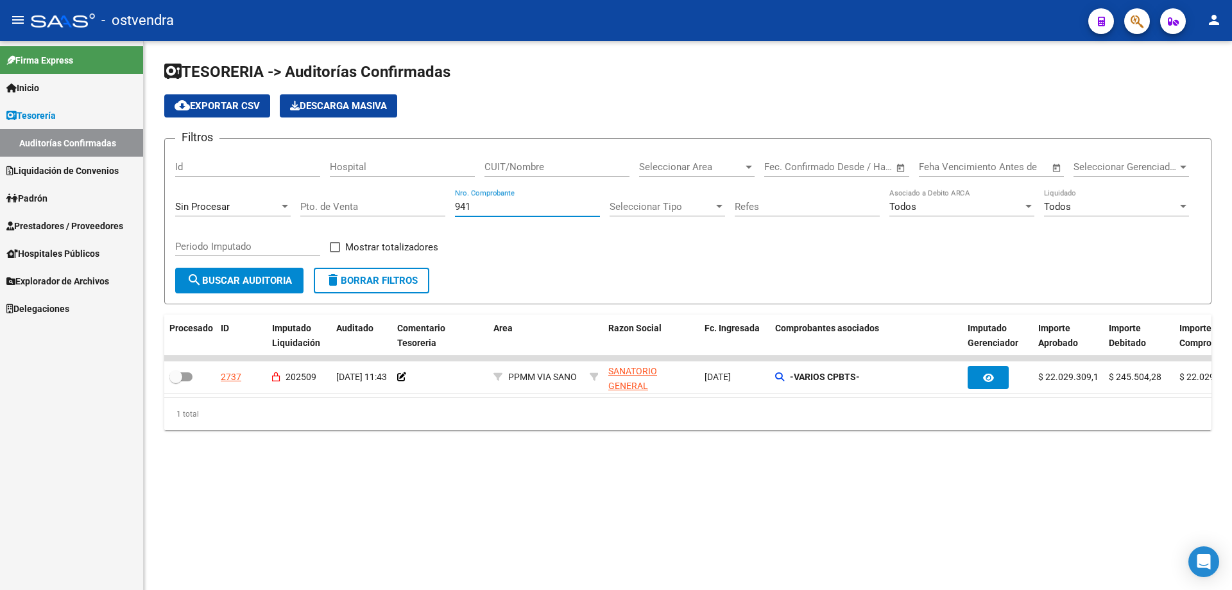
click at [534, 204] on input "941" at bounding box center [527, 207] width 145 height 12
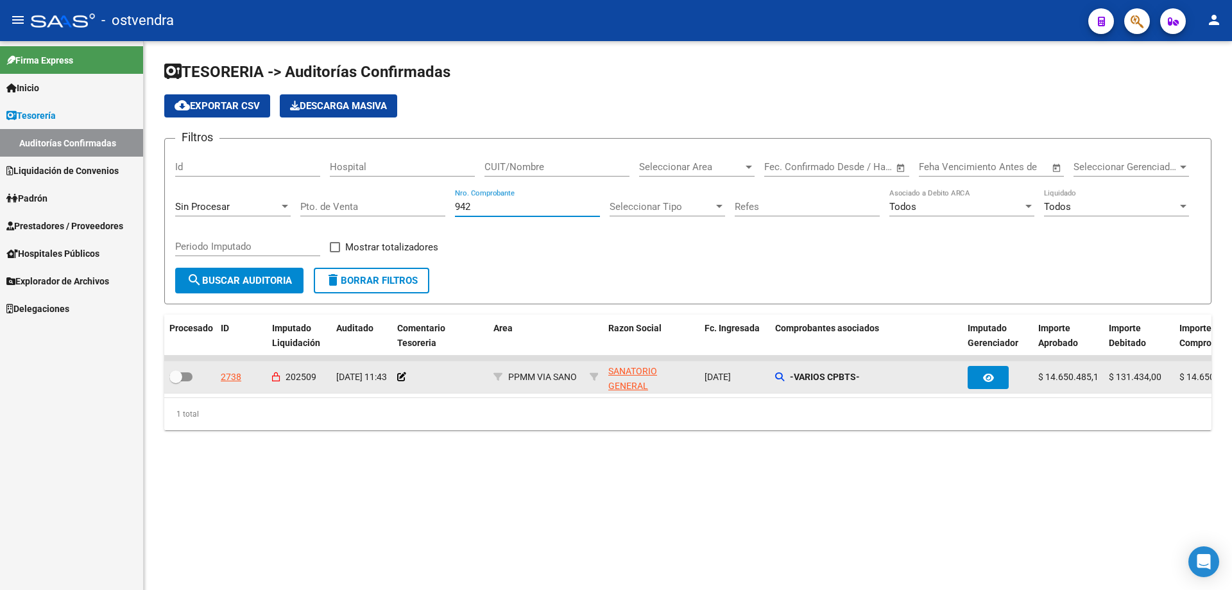
click at [774, 375] on datatable-body-cell "-VARIOS CPBTS-" at bounding box center [866, 376] width 192 height 31
click at [777, 376] on icon at bounding box center [779, 376] width 9 height 9
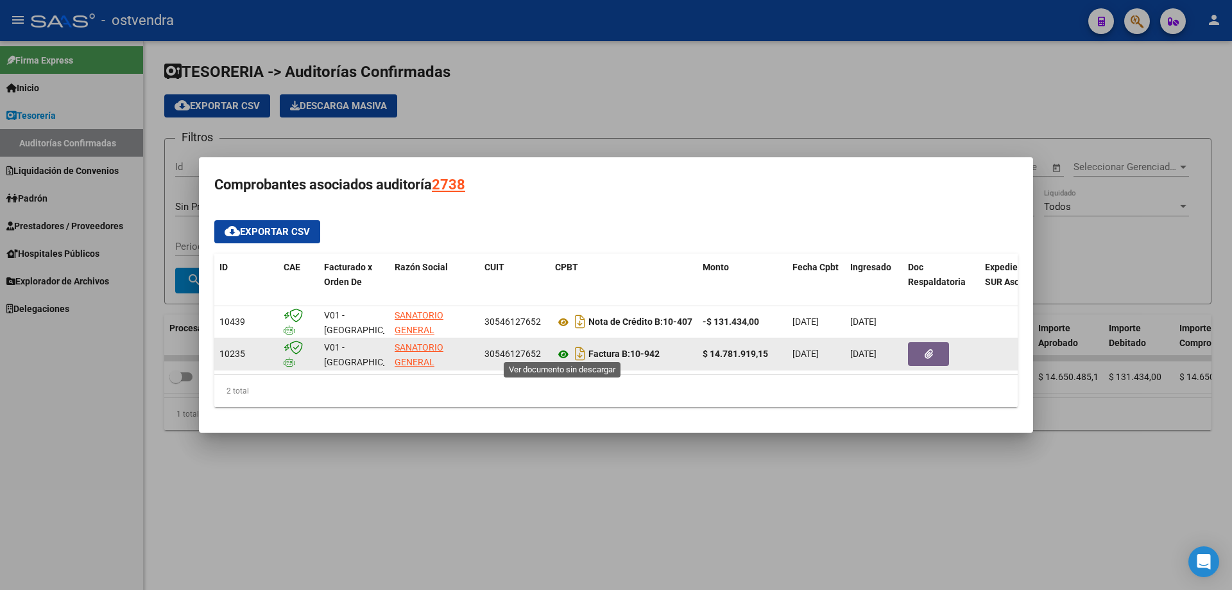
click at [567, 346] on icon at bounding box center [563, 353] width 17 height 15
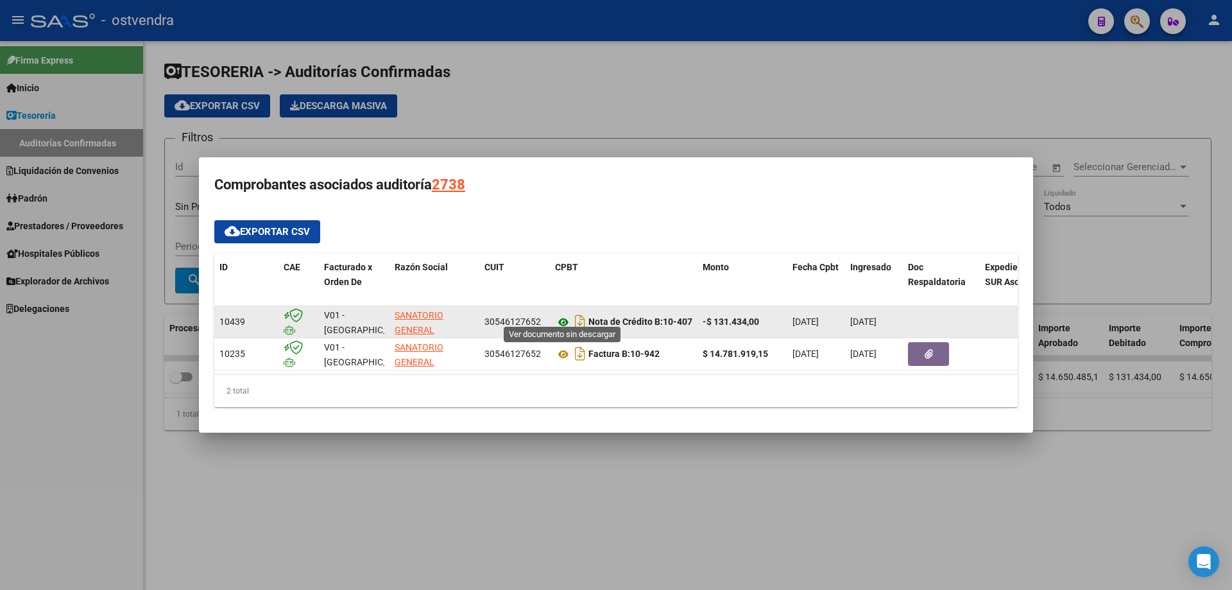
click at [568, 318] on icon at bounding box center [563, 321] width 17 height 15
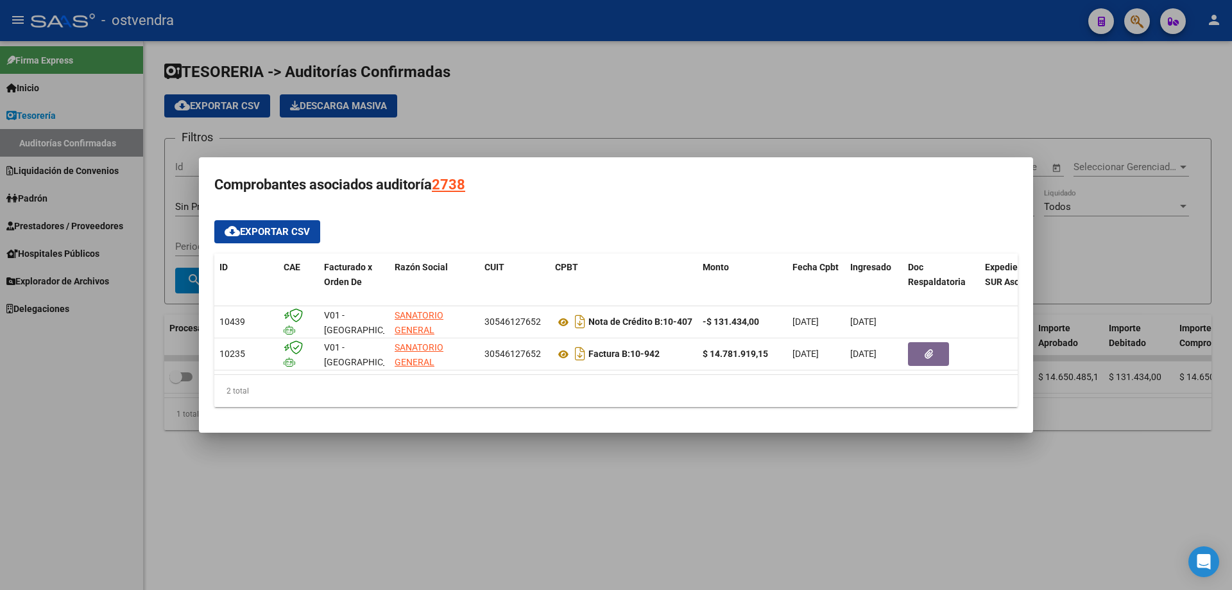
drag, startPoint x: 557, startPoint y: 102, endPoint x: 564, endPoint y: 153, distance: 51.1
click at [559, 111] on div at bounding box center [616, 295] width 1232 height 590
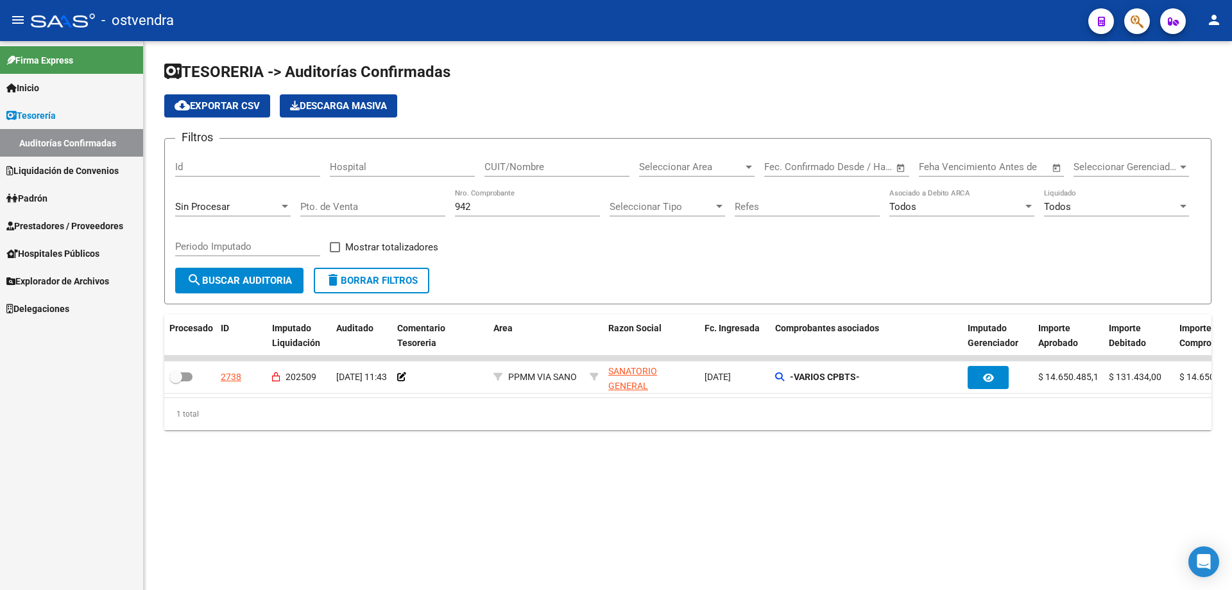
click at [543, 212] on input "942" at bounding box center [527, 207] width 145 height 12
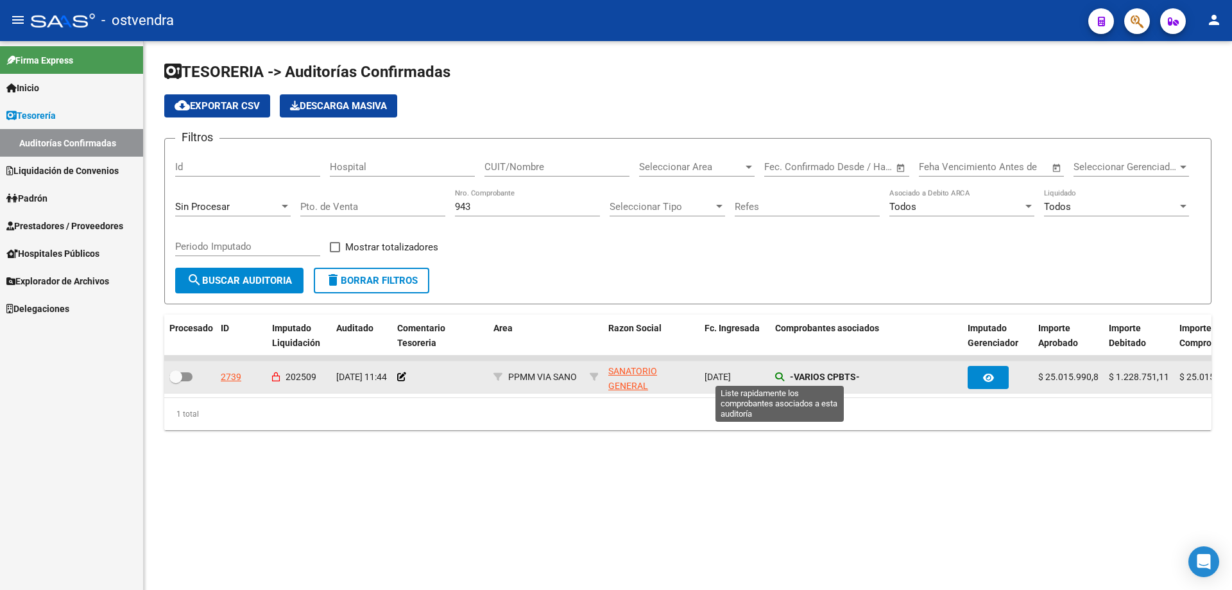
click at [777, 378] on icon at bounding box center [779, 376] width 9 height 9
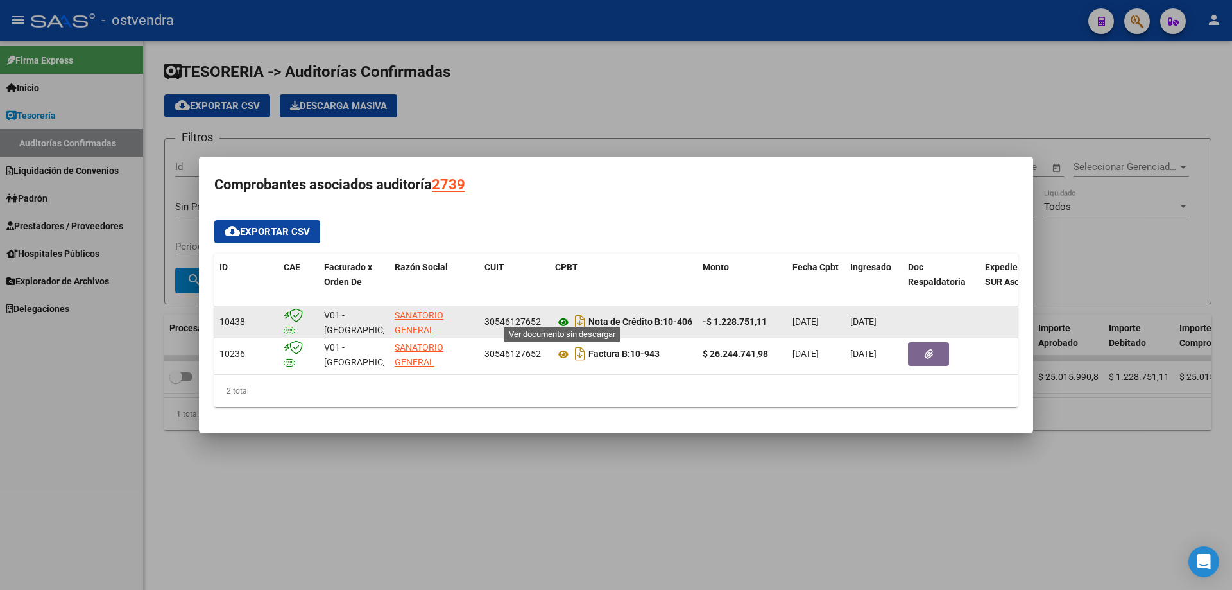
click at [569, 314] on icon at bounding box center [563, 321] width 17 height 15
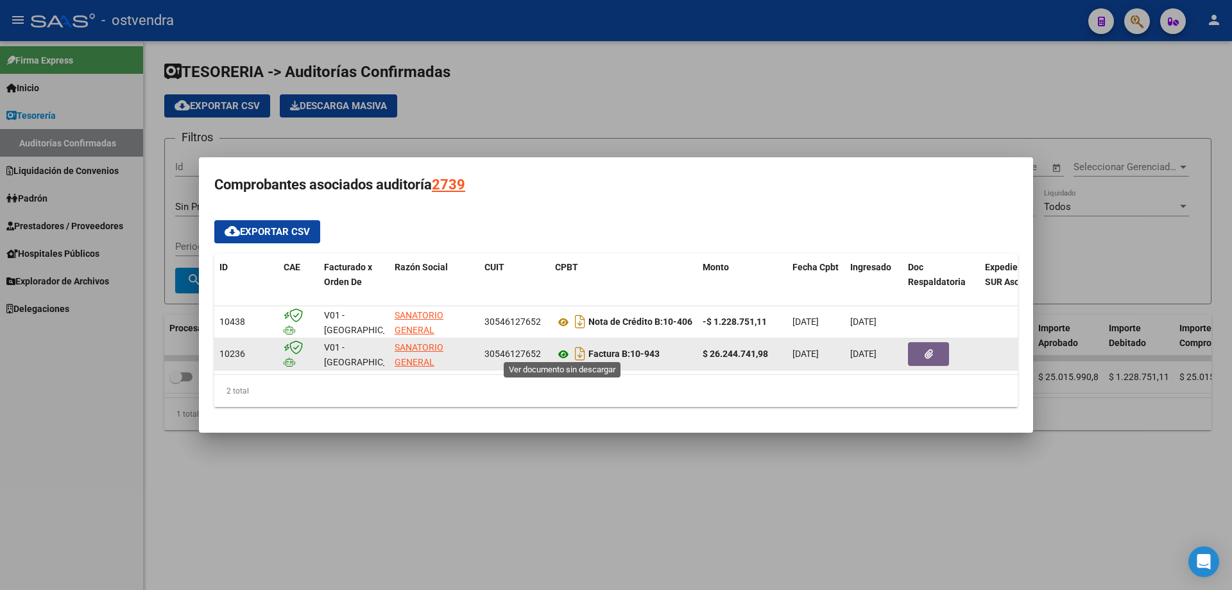
click at [559, 350] on icon at bounding box center [563, 353] width 17 height 15
click at [557, 350] on icon at bounding box center [563, 353] width 17 height 15
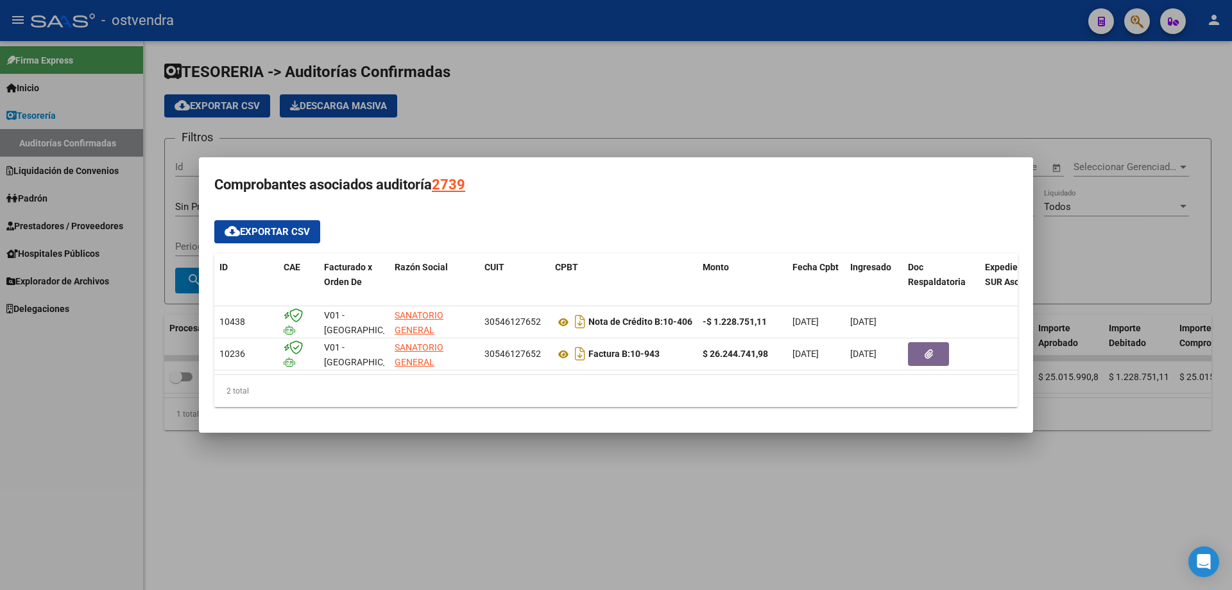
click at [526, 32] on div at bounding box center [616, 295] width 1232 height 590
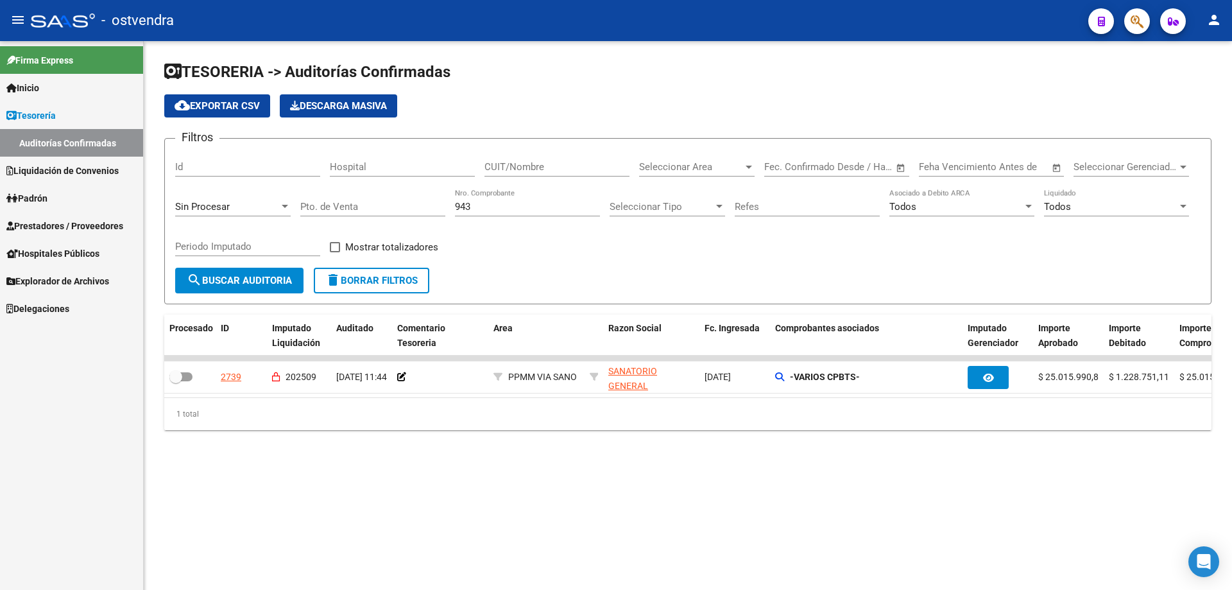
click at [517, 214] on div "943 Nro. Comprobante" at bounding box center [527, 203] width 145 height 28
type input "9"
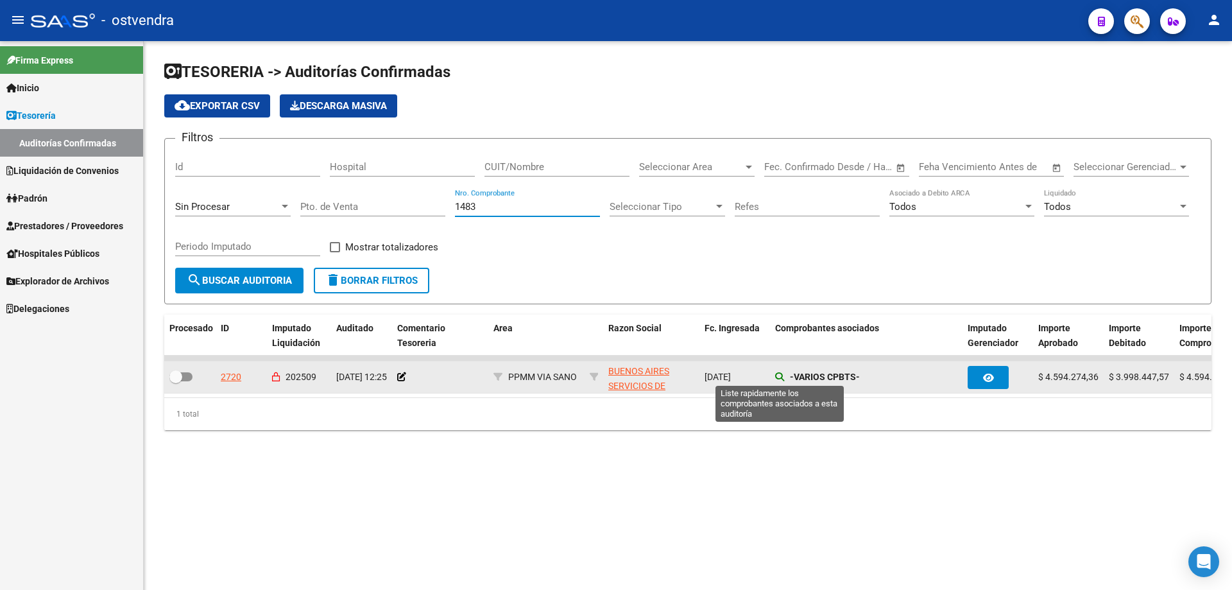
type input "1483"
click at [780, 377] on icon at bounding box center [779, 376] width 9 height 9
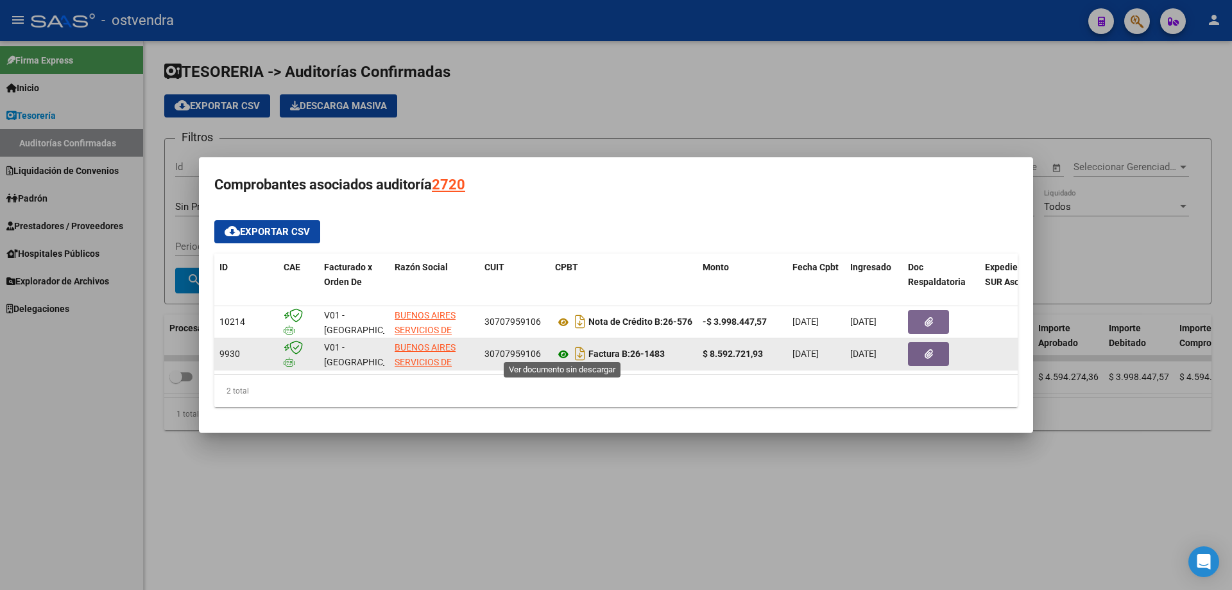
click at [557, 353] on icon at bounding box center [563, 353] width 17 height 15
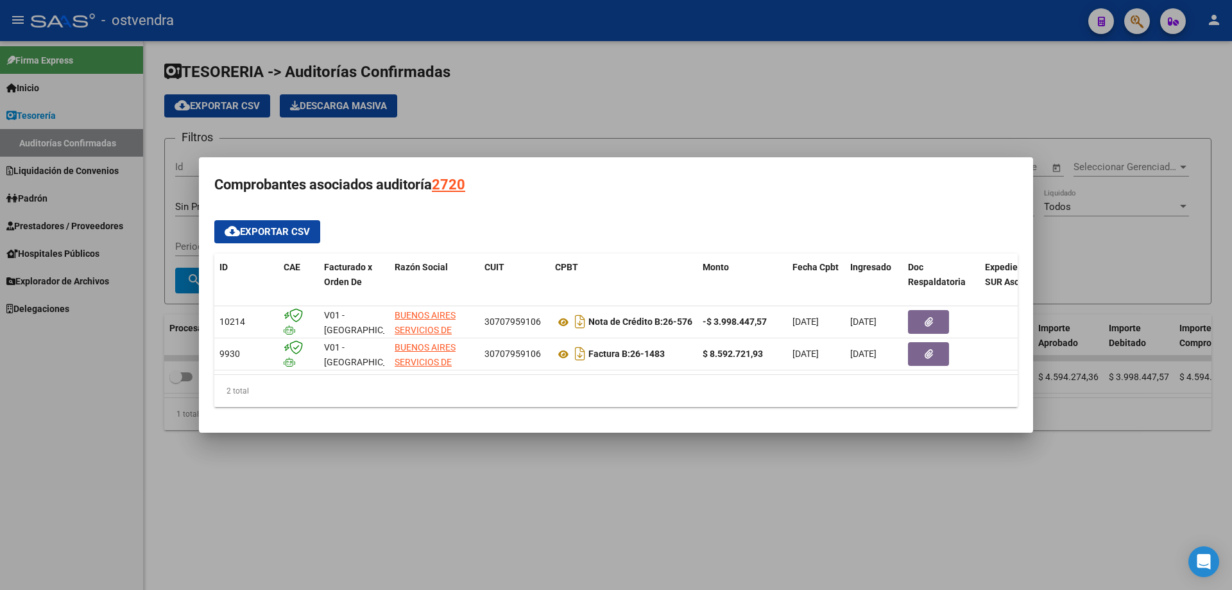
click at [610, 151] on div at bounding box center [616, 295] width 1232 height 590
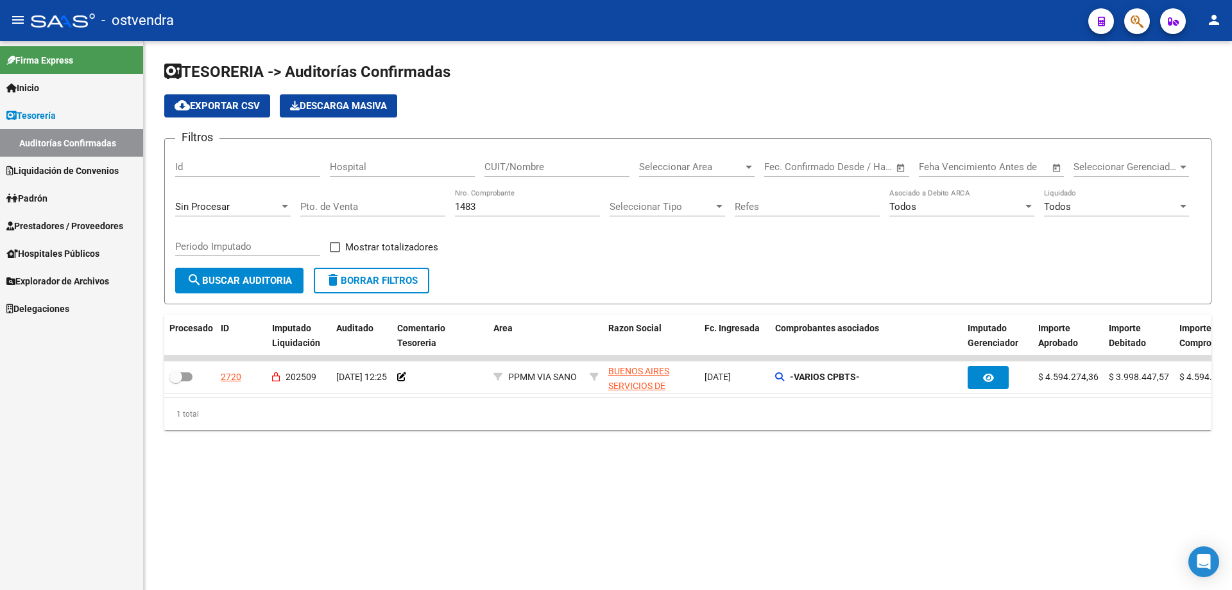
click at [531, 207] on input "1483" at bounding box center [527, 207] width 145 height 12
drag, startPoint x: 489, startPoint y: 206, endPoint x: 297, endPoint y: 240, distance: 195.4
click at [295, 241] on div "Filtros Id Hospital CUIT/Nombre Seleccionar Area Seleccionar Area Fecha inicio …" at bounding box center [687, 208] width 1025 height 119
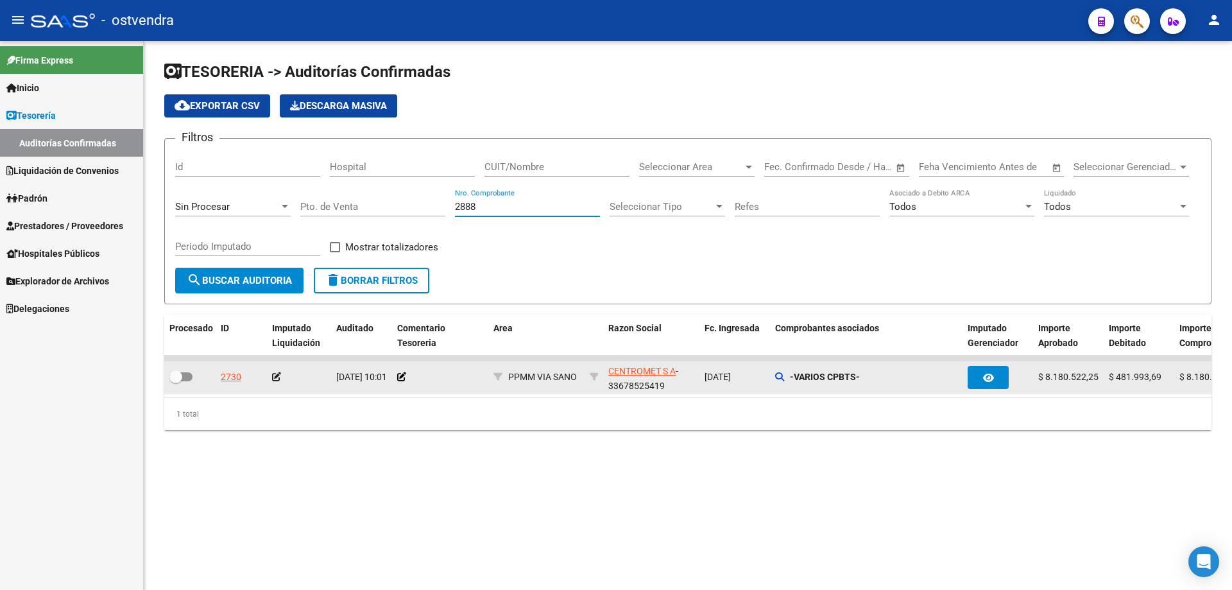
type input "2888"
click at [660, 374] on span "CENTROMET S A" at bounding box center [641, 371] width 67 height 10
type textarea "33678525419"
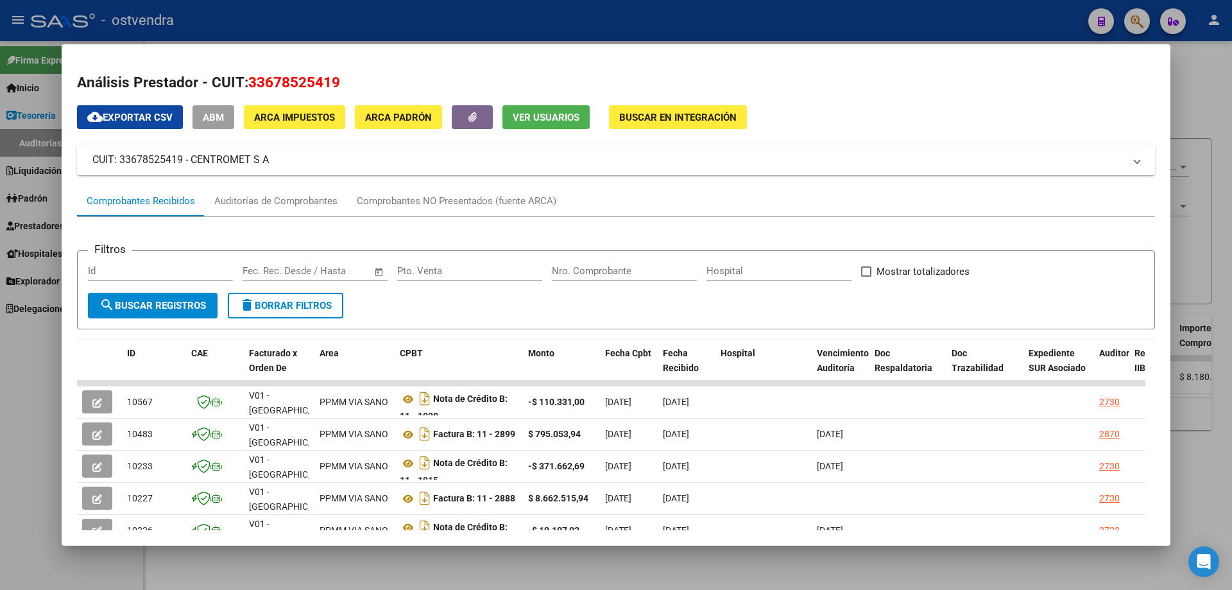
click at [230, 549] on div at bounding box center [616, 295] width 1232 height 590
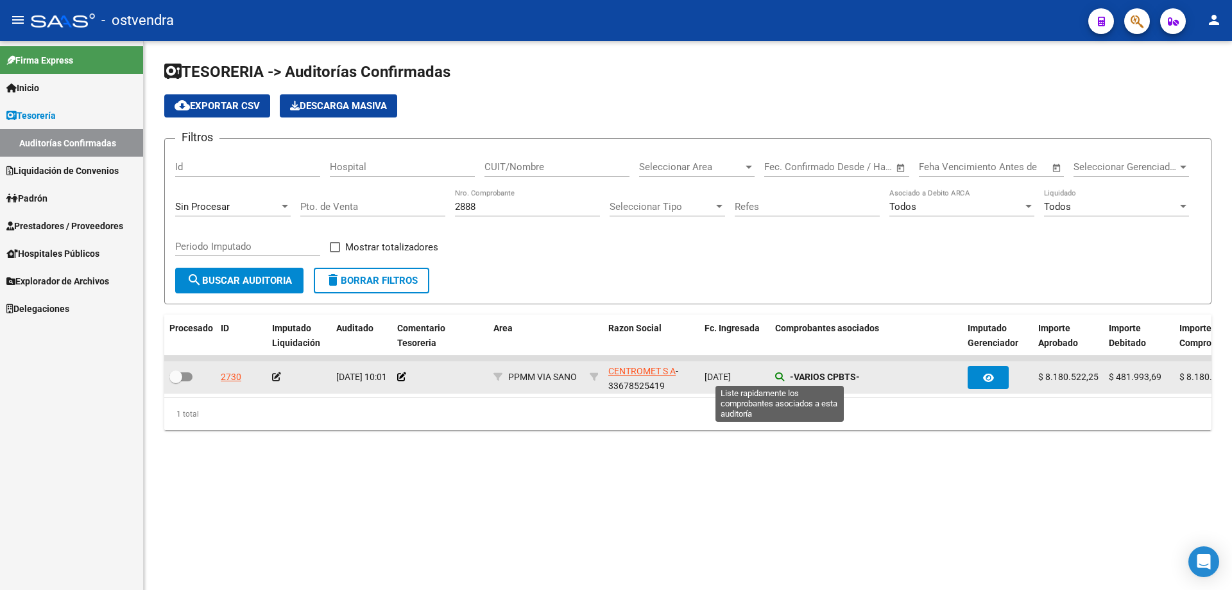
click at [777, 374] on icon at bounding box center [779, 376] width 9 height 9
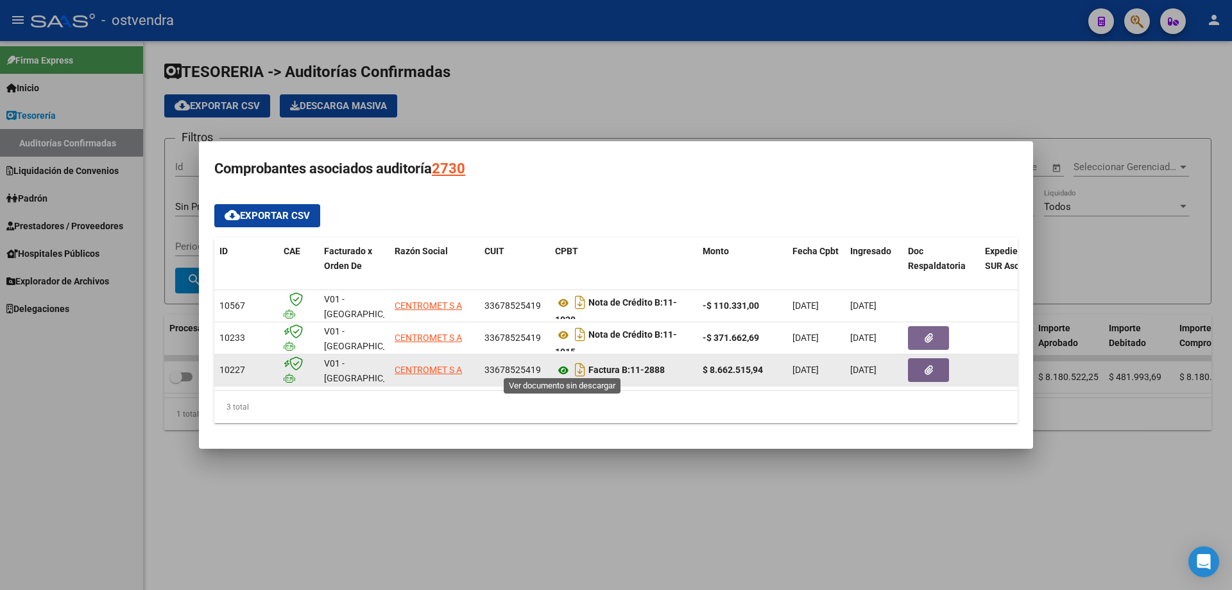
click at [565, 364] on icon at bounding box center [563, 369] width 17 height 15
